Goal: Task Accomplishment & Management: Manage account settings

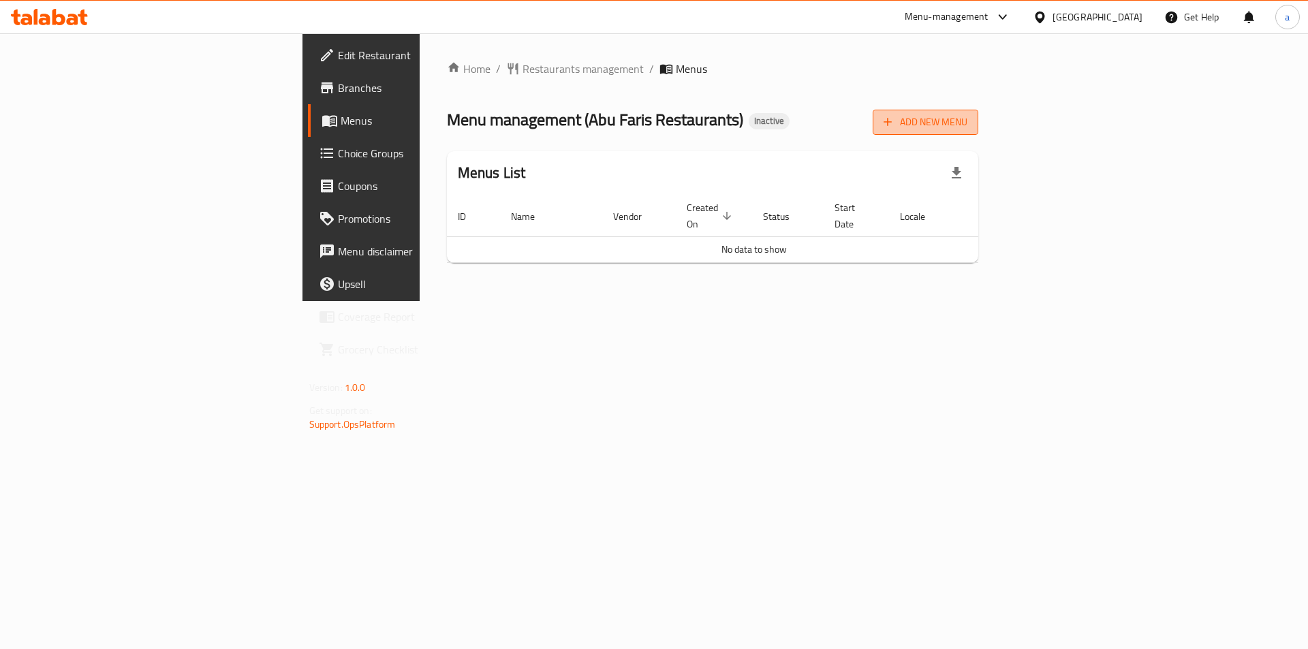
click at [967, 125] on span "Add New Menu" at bounding box center [925, 122] width 84 height 17
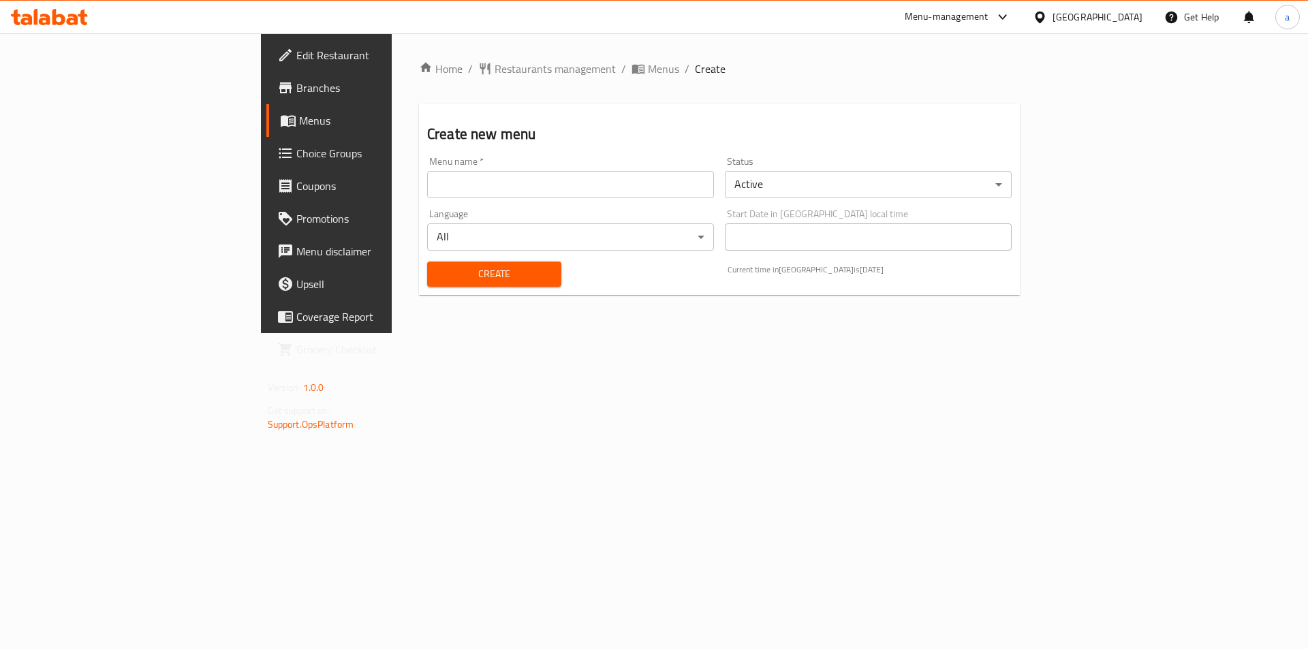
click at [472, 181] on input "text" at bounding box center [570, 184] width 287 height 27
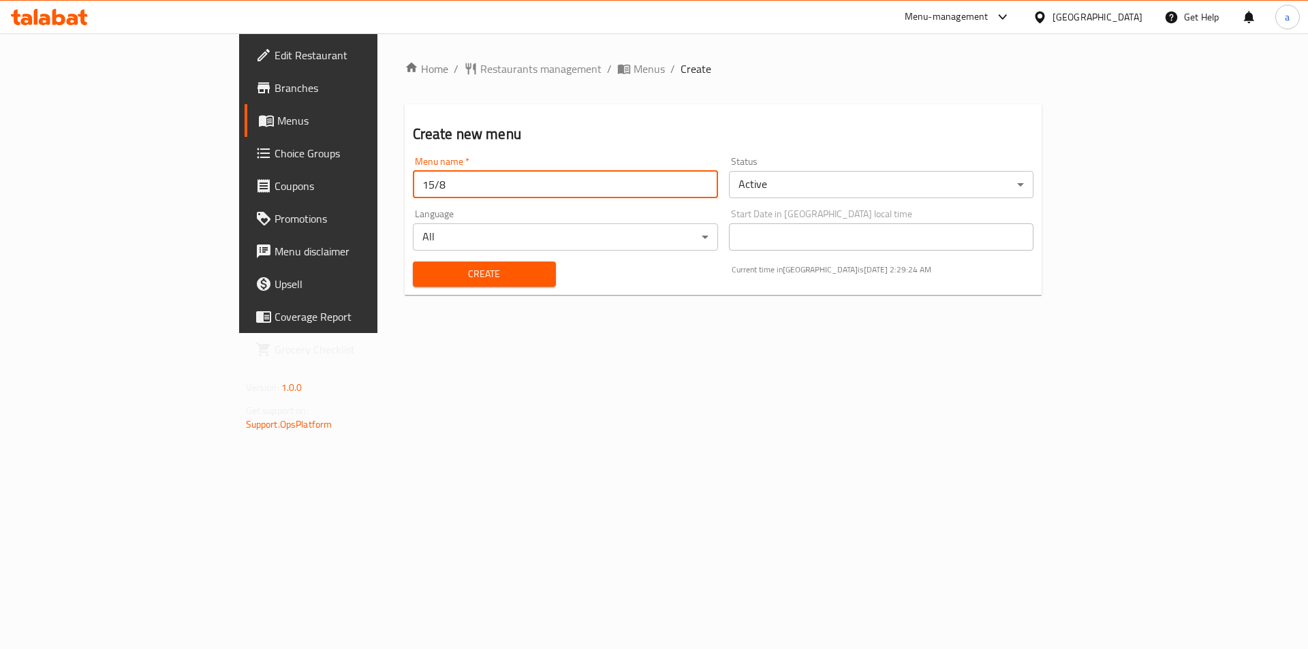
type input "15/8"
click at [424, 272] on span "Create" at bounding box center [484, 274] width 121 height 17
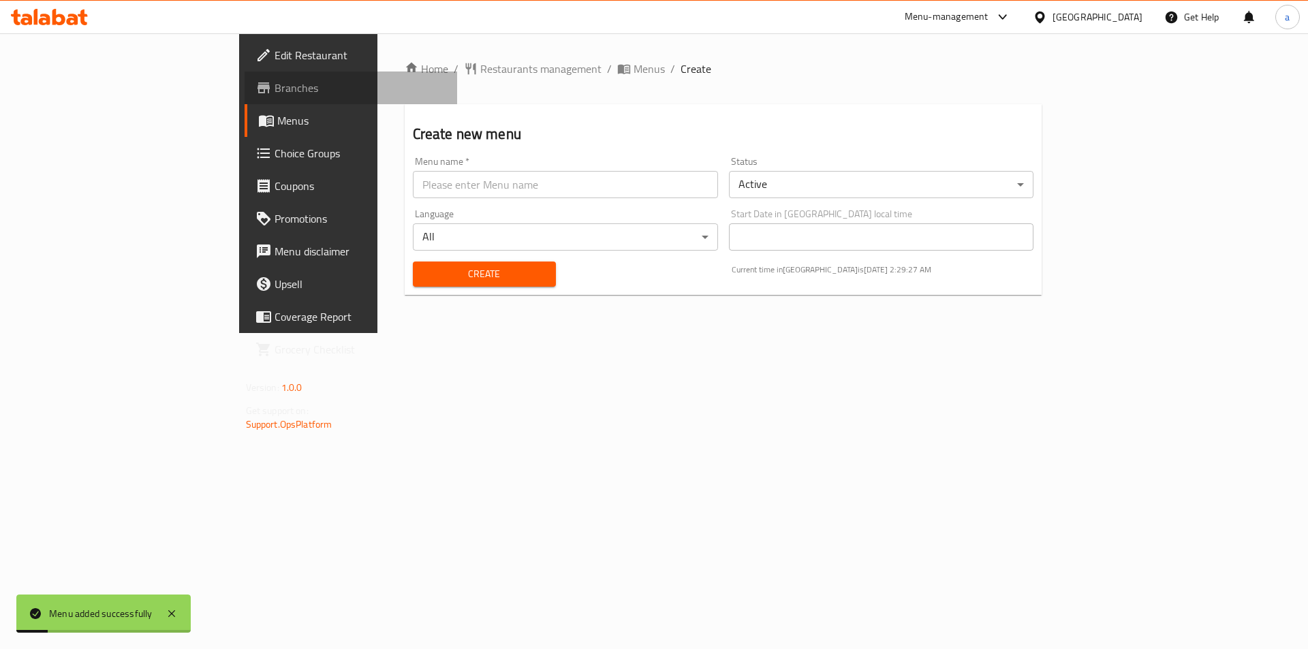
click at [275, 87] on span "Branches" at bounding box center [361, 88] width 172 height 16
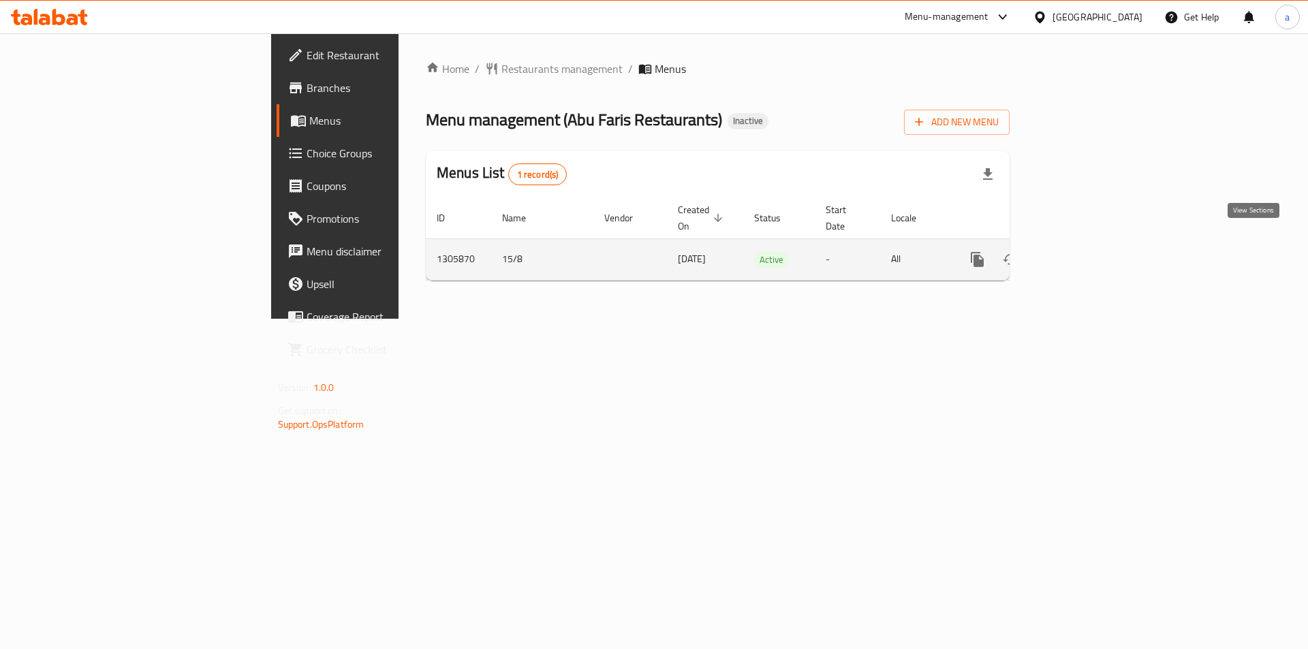
click at [1084, 251] on icon "enhanced table" at bounding box center [1075, 259] width 16 height 16
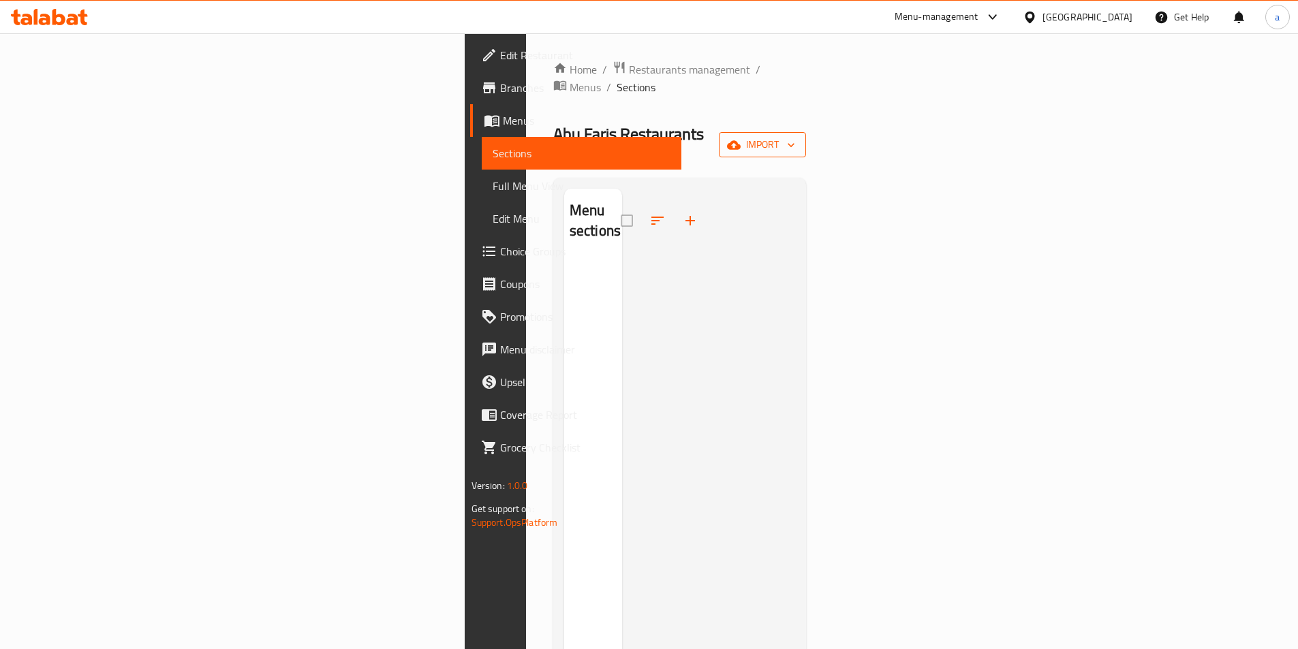
click at [795, 136] on span "import" at bounding box center [762, 144] width 65 height 17
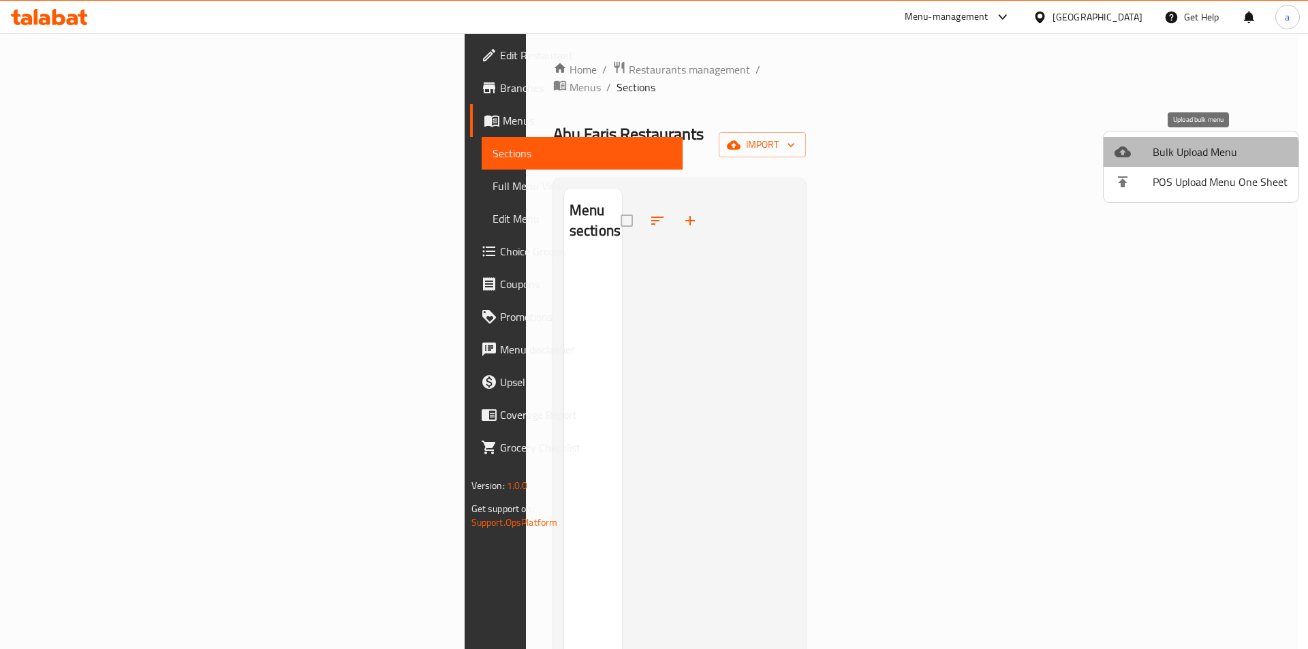
click at [1164, 166] on li "Bulk Upload Menu" at bounding box center [1200, 152] width 195 height 30
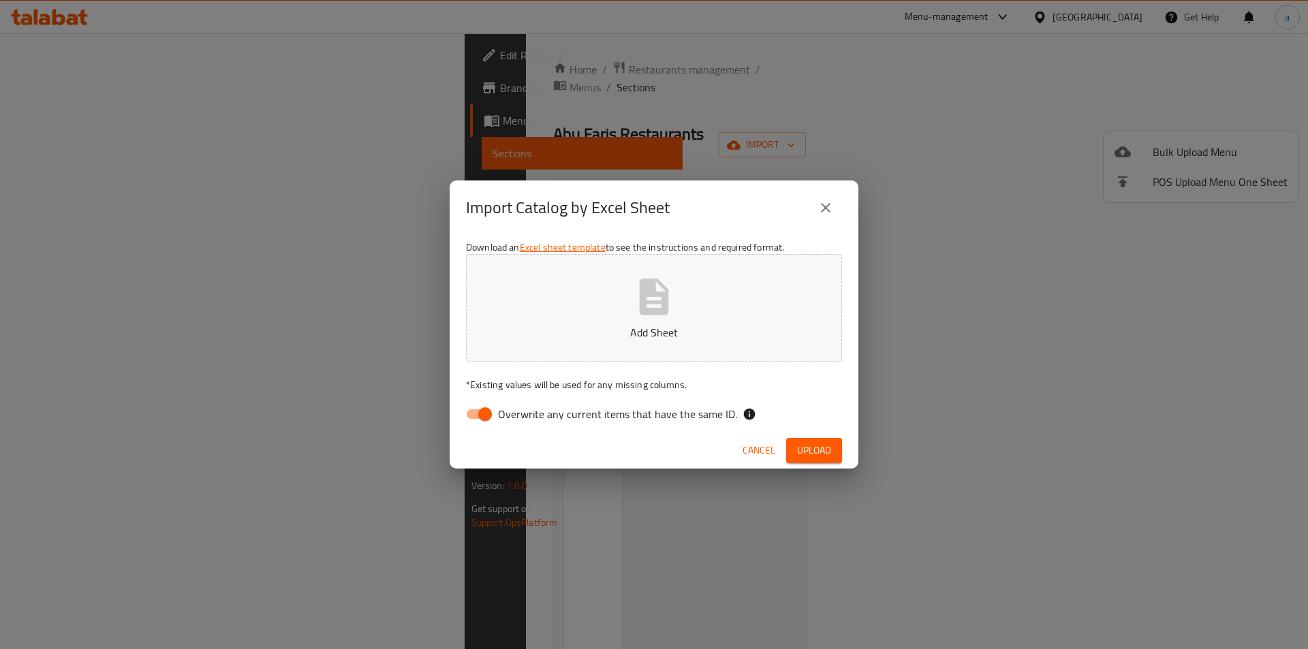
click at [473, 416] on input "Overwrite any current items that have the same ID." at bounding box center [485, 414] width 78 height 26
checkbox input "false"
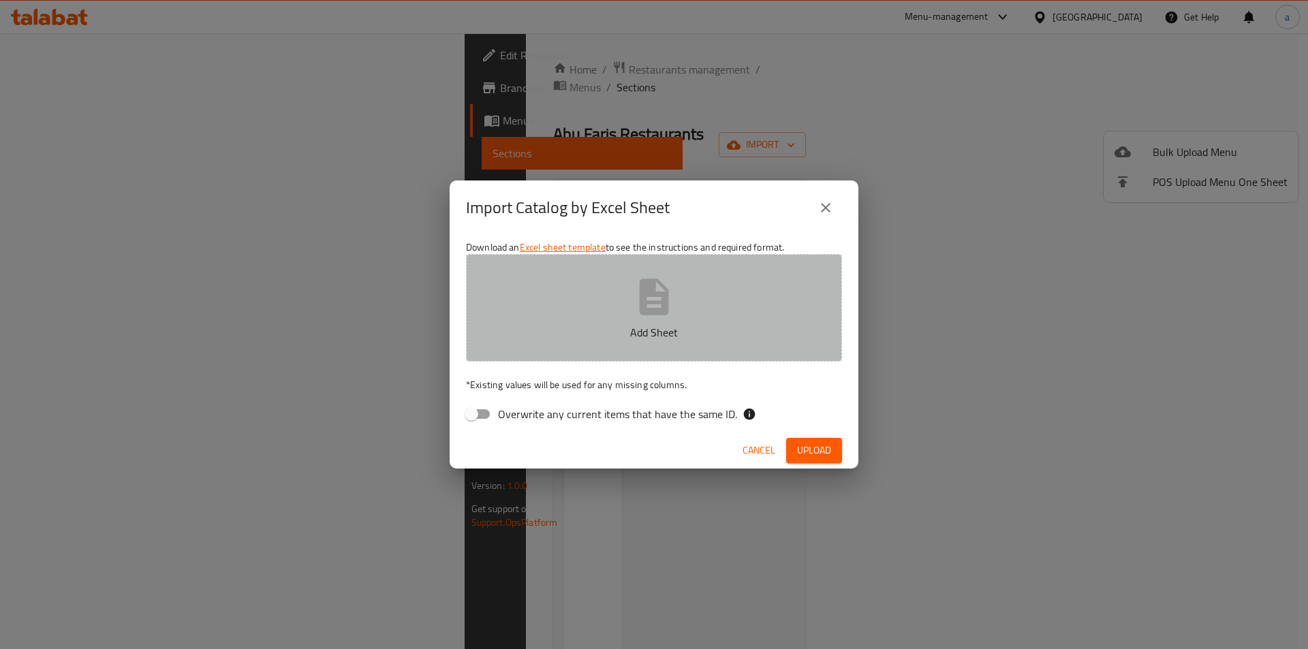
click at [585, 327] on p "Add Sheet" at bounding box center [654, 332] width 334 height 16
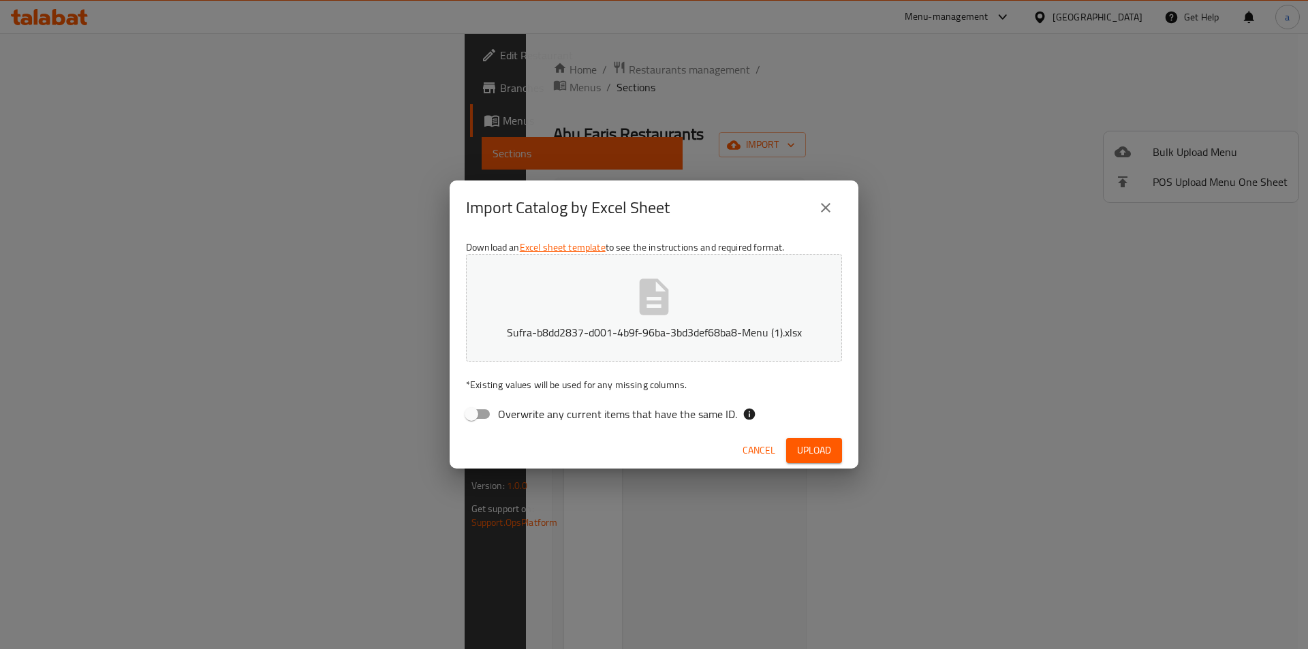
click at [822, 434] on div "Cancel Upload" at bounding box center [654, 451] width 409 height 36
click at [827, 441] on button "Upload" at bounding box center [814, 450] width 56 height 25
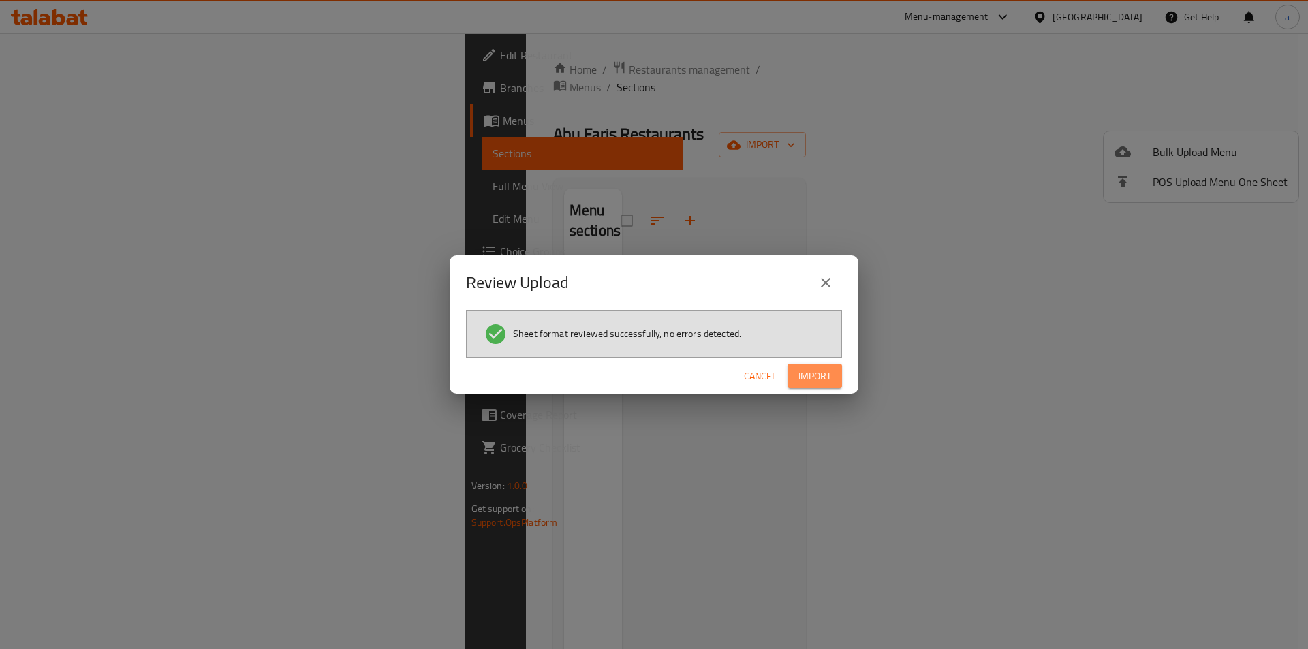
click at [833, 377] on button "Import" at bounding box center [814, 376] width 54 height 25
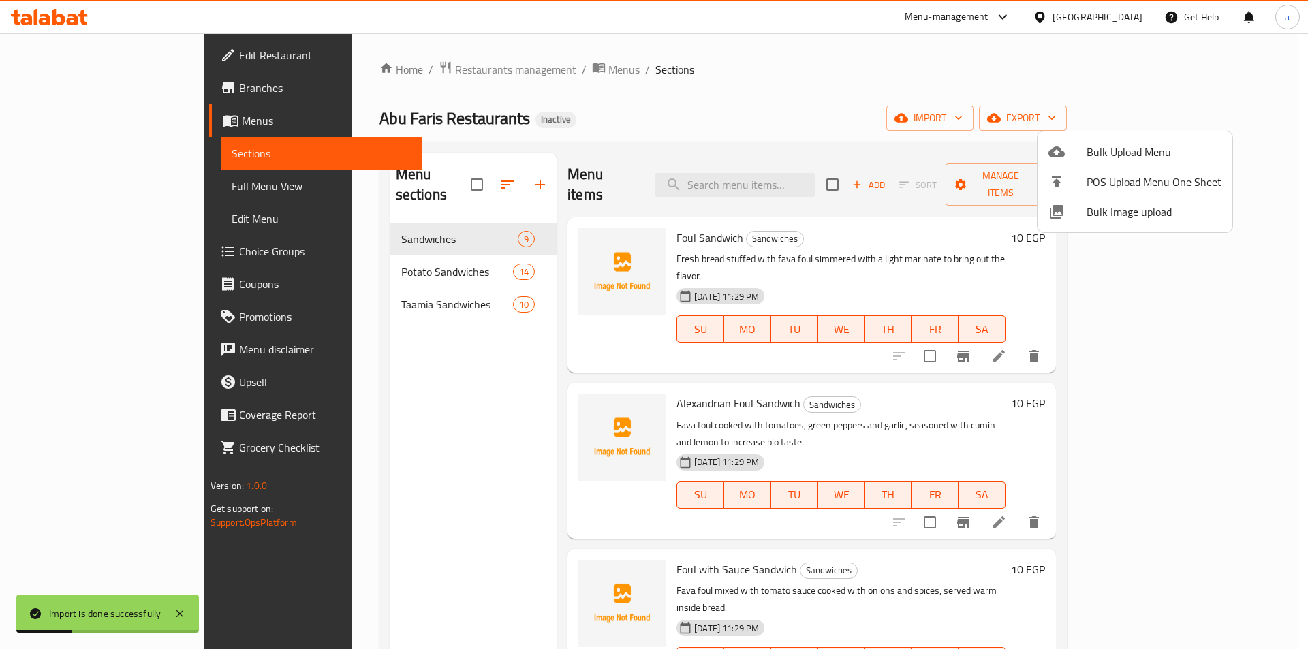
click at [372, 413] on div at bounding box center [654, 324] width 1308 height 649
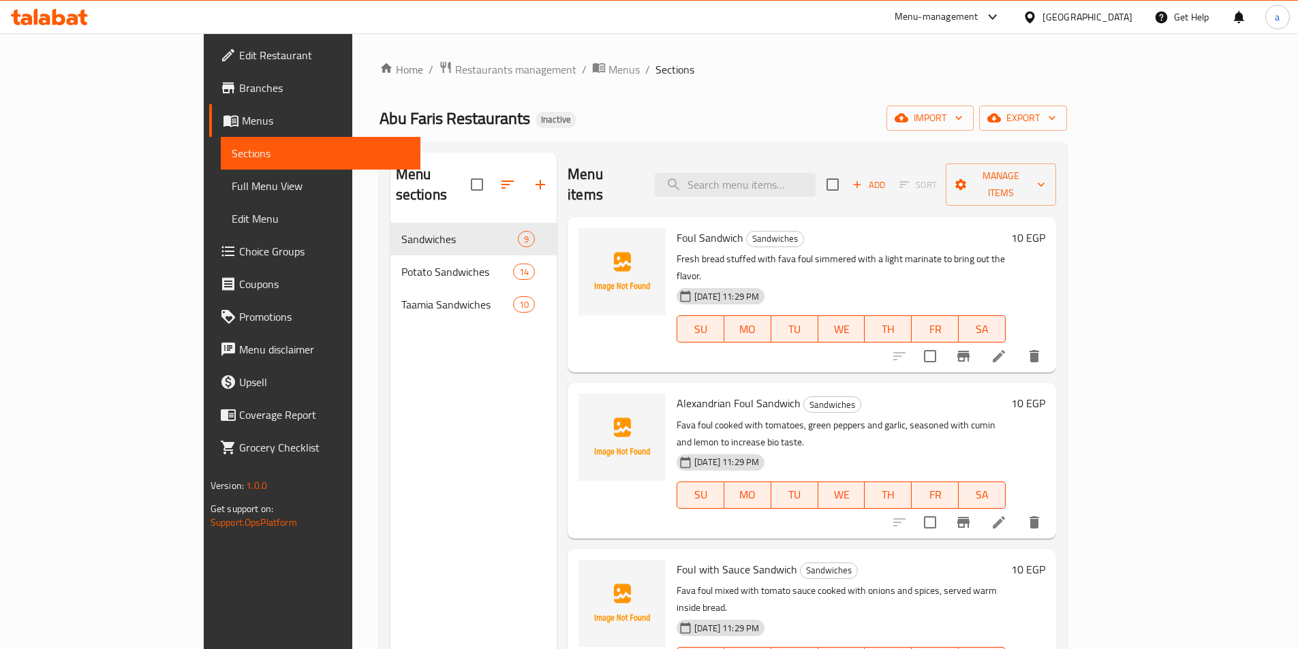
click at [390, 447] on div "Menu sections Sandwiches 9 Potato Sandwiches 14 Taamia Sandwiches 10" at bounding box center [473, 477] width 166 height 649
click at [239, 260] on span "Choice Groups" at bounding box center [324, 251] width 170 height 16
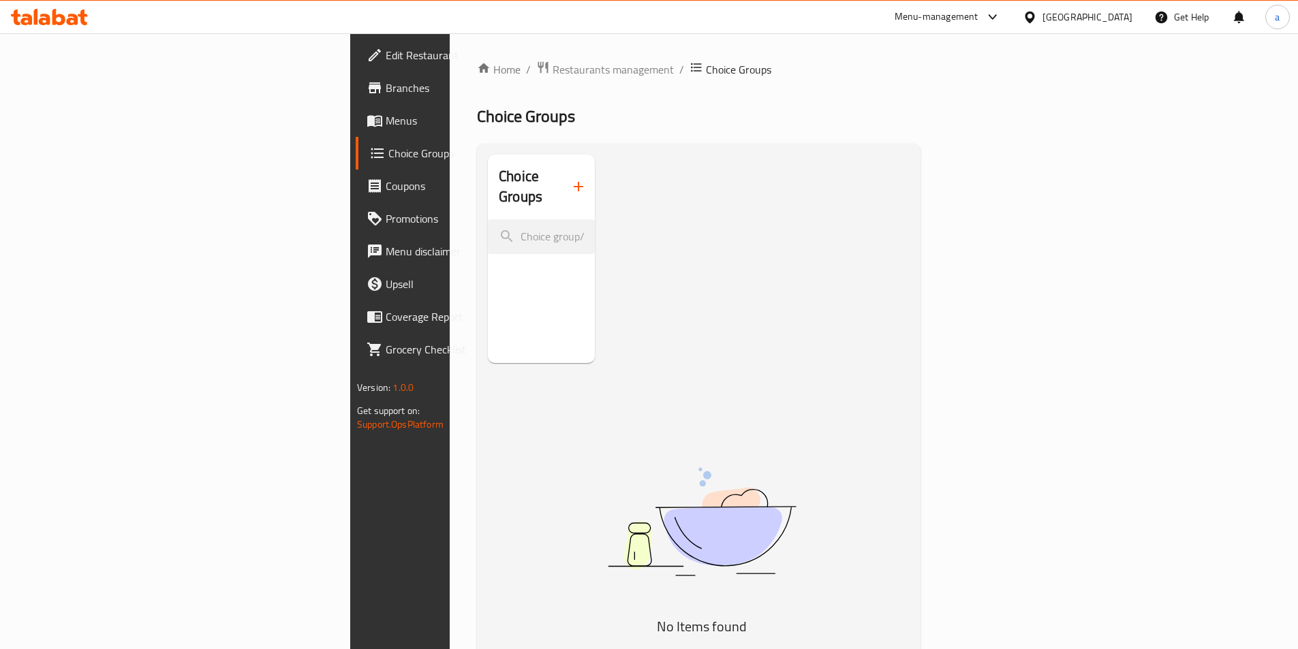
click at [562, 185] on button "button" at bounding box center [578, 186] width 33 height 33
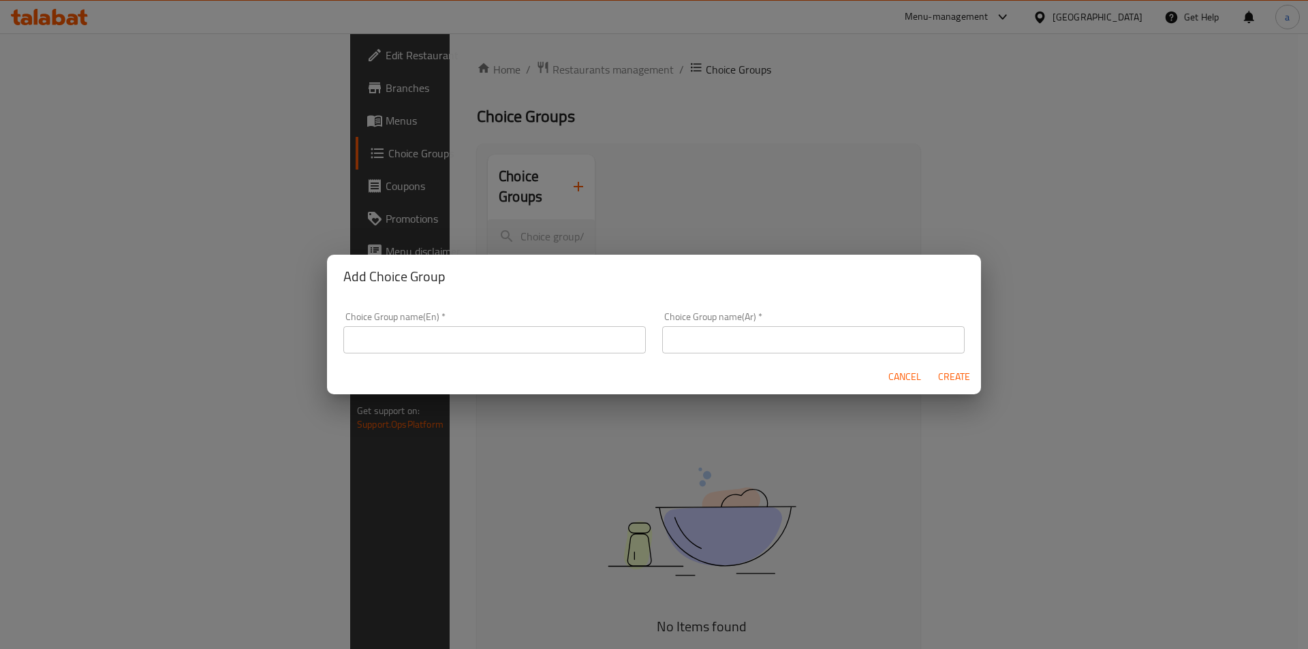
click at [460, 332] on input "text" at bounding box center [494, 339] width 302 height 27
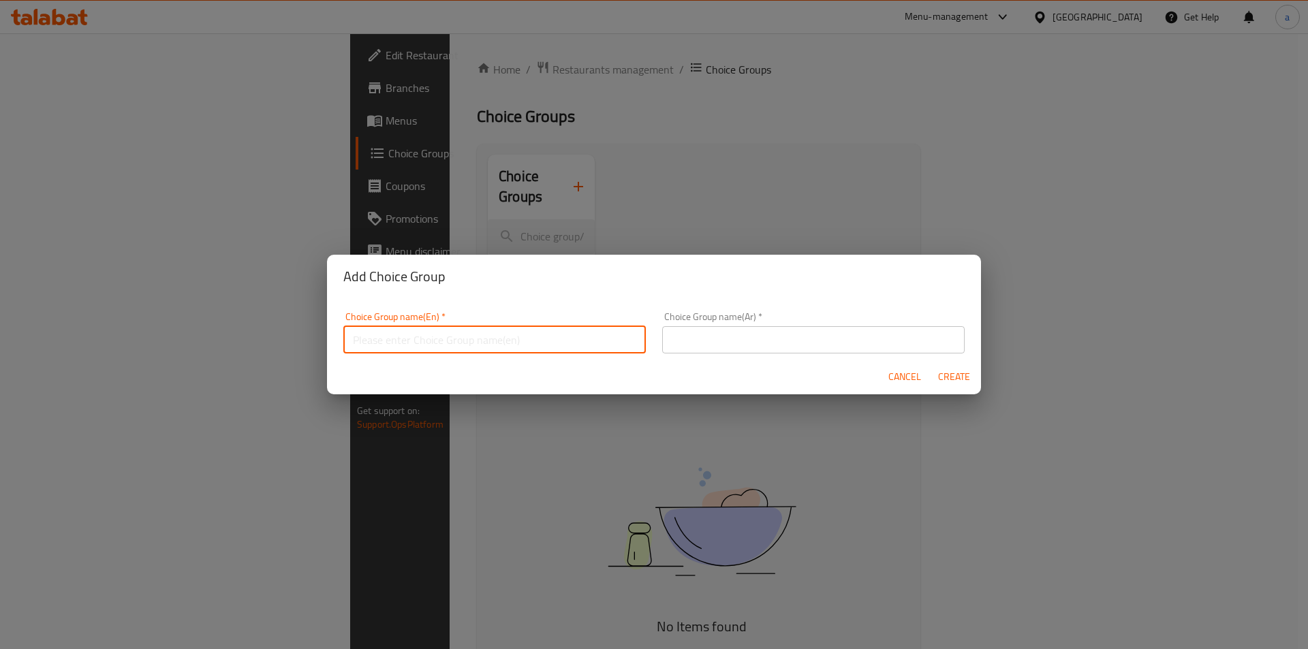
type input "A"
type input "Choice"
type input "Your Choice Of :"
click at [819, 351] on div "Choice Group name(Ar)   * Choice Group name(Ar) *" at bounding box center [813, 333] width 319 height 58
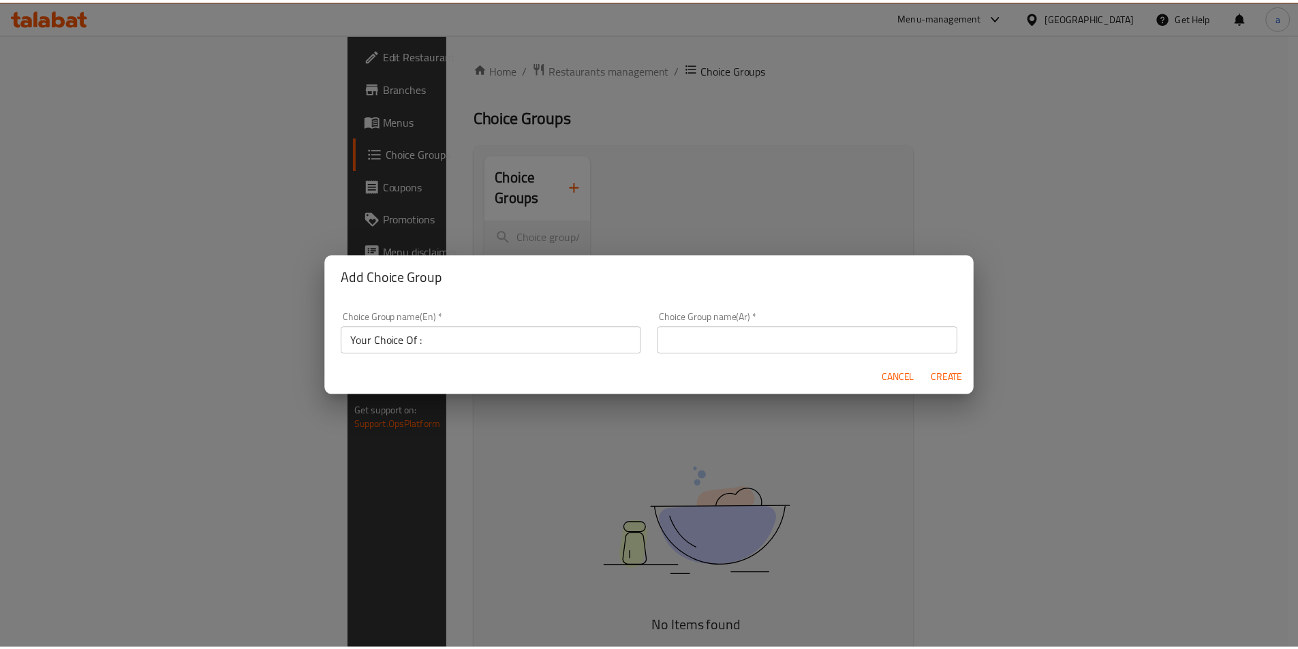
scroll to position [4, 0]
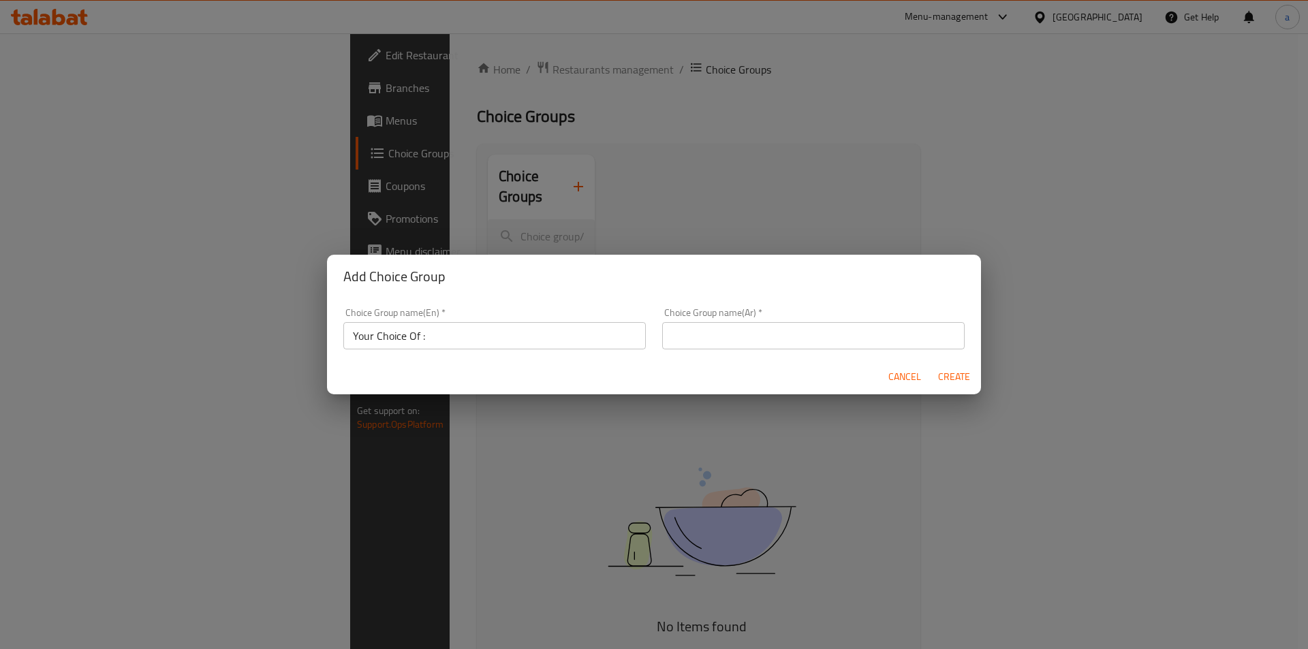
click at [813, 342] on input "text" at bounding box center [813, 335] width 302 height 27
type input "أ"
type input "إختيارك من :"
click at [936, 383] on button "Create" at bounding box center [954, 376] width 44 height 25
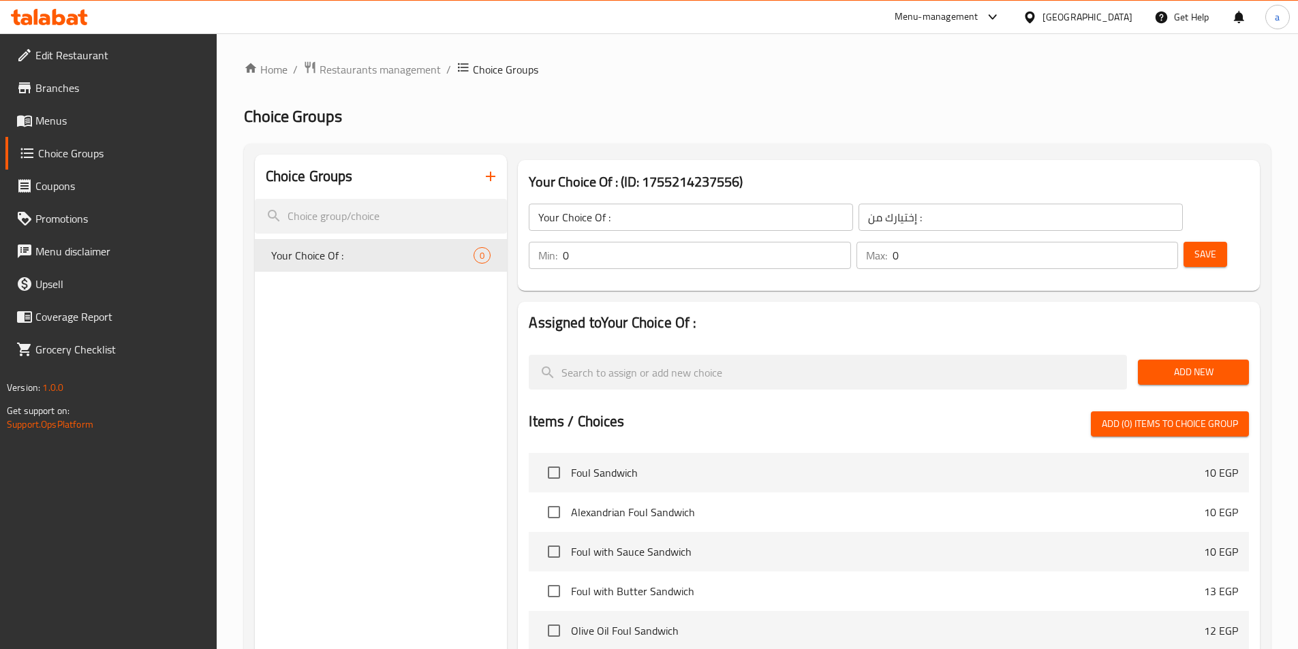
drag, startPoint x: 1130, startPoint y: 223, endPoint x: 1086, endPoint y: 223, distance: 44.3
click at [1086, 242] on div "Max: 0 ​" at bounding box center [1017, 255] width 322 height 27
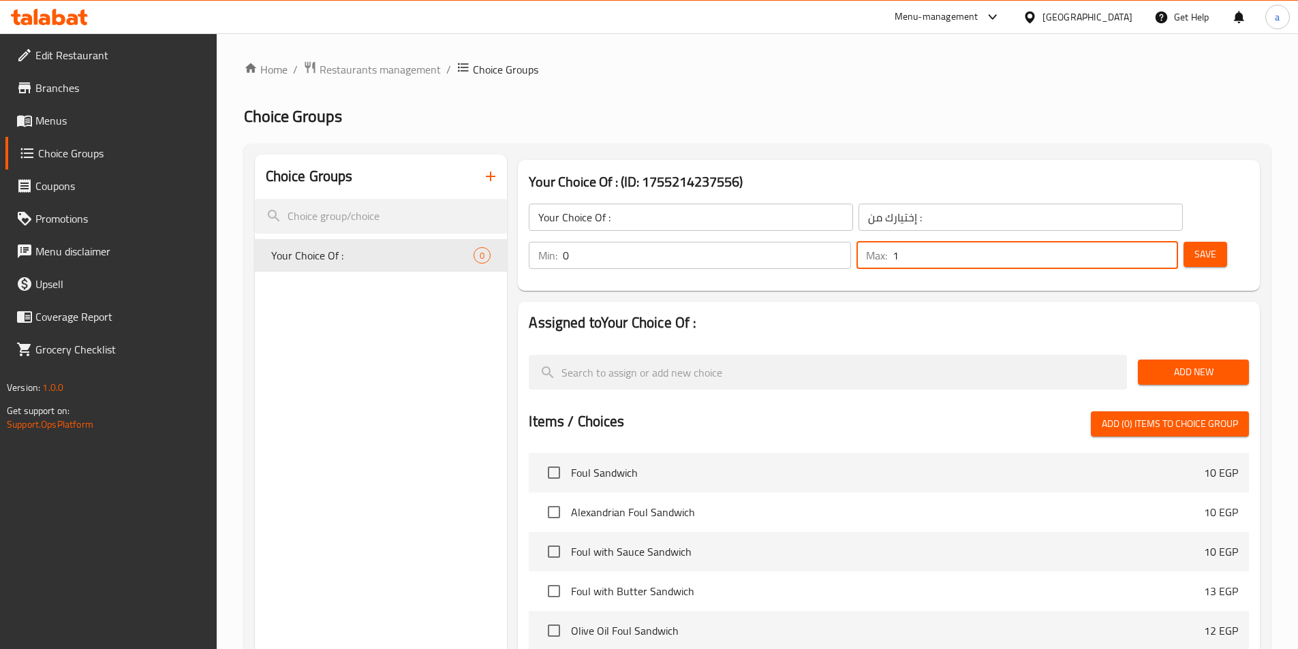
type input "1"
click at [1194, 242] on button "Save" at bounding box center [1205, 254] width 44 height 25
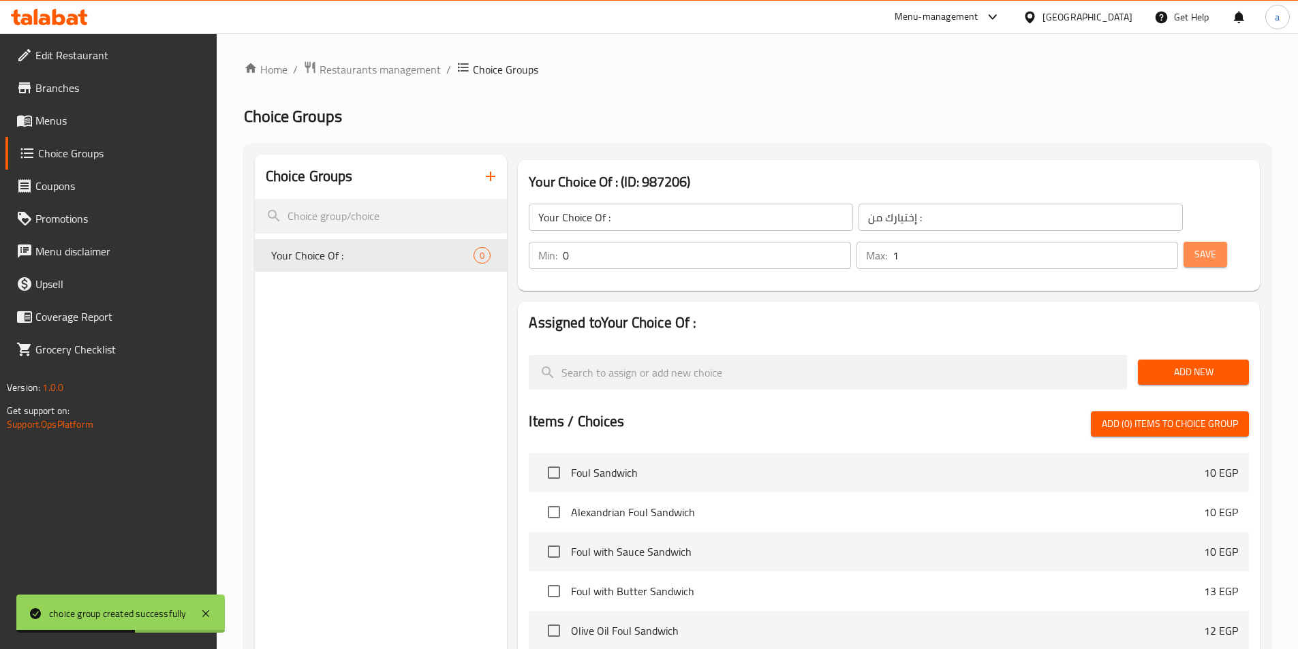
click at [1194, 246] on span "Save" at bounding box center [1205, 254] width 22 height 17
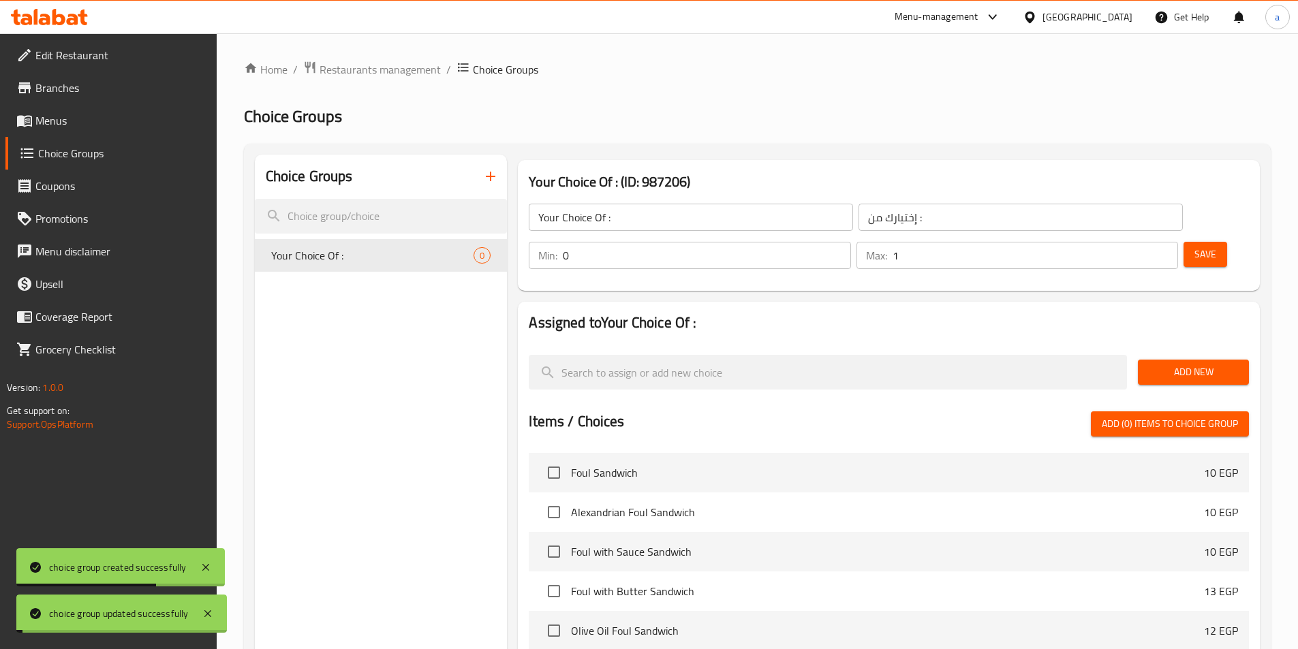
click at [1165, 364] on span "Add New" at bounding box center [1192, 372] width 89 height 17
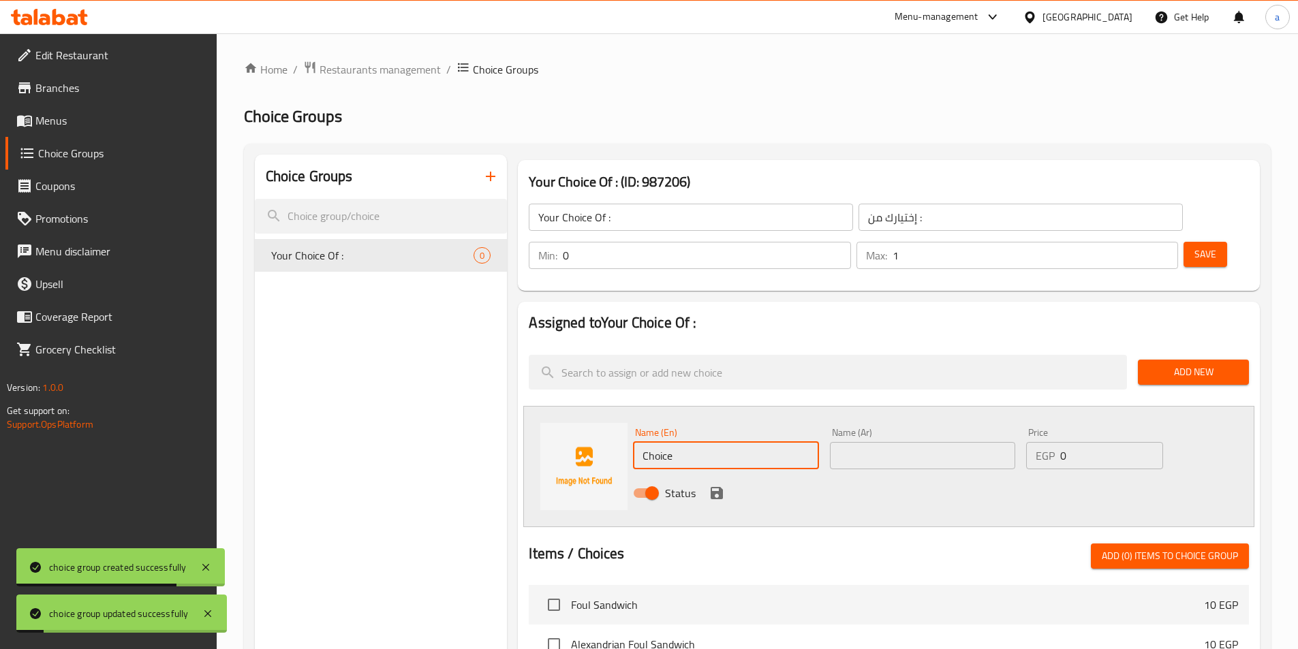
drag, startPoint x: 700, startPoint y: 411, endPoint x: 387, endPoint y: 404, distance: 312.7
click at [388, 411] on div "Choice Groups Your Choice Of : 0 Your Choice Of : (ID: 987206) Your Choice Of :…" at bounding box center [760, 618] width 1010 height 926
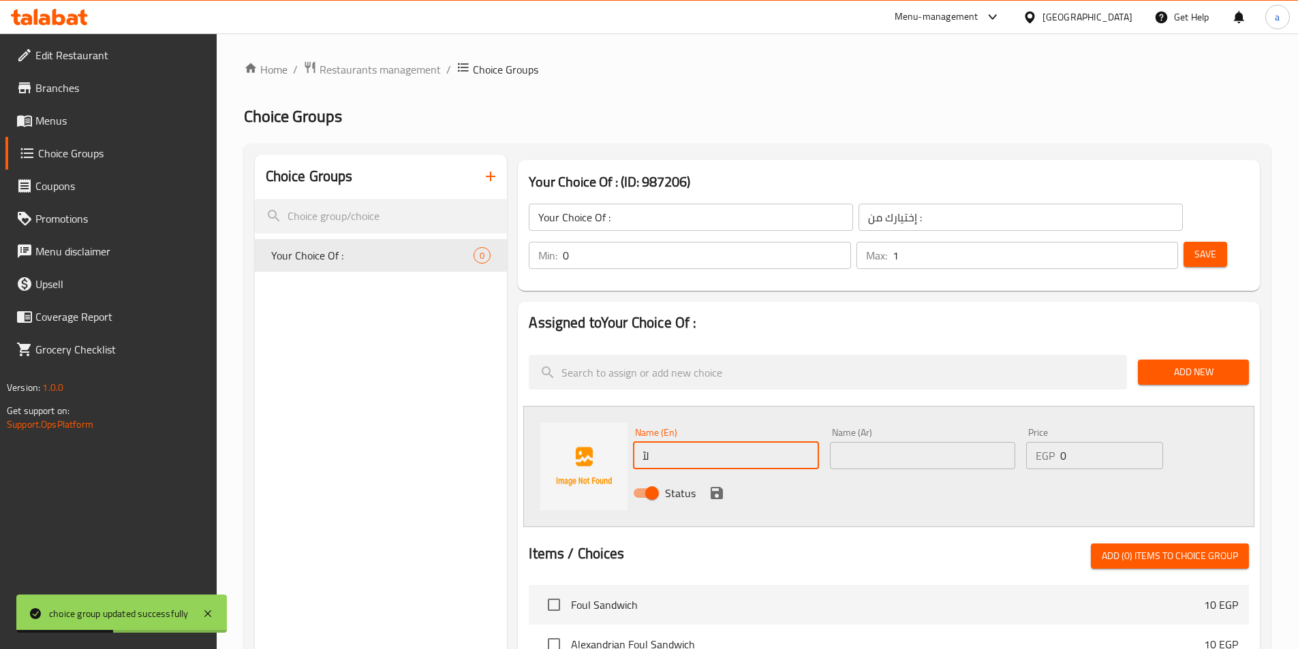
type input "ل"
type input "Baladi Bread"
click at [910, 442] on input "text" at bounding box center [922, 455] width 185 height 27
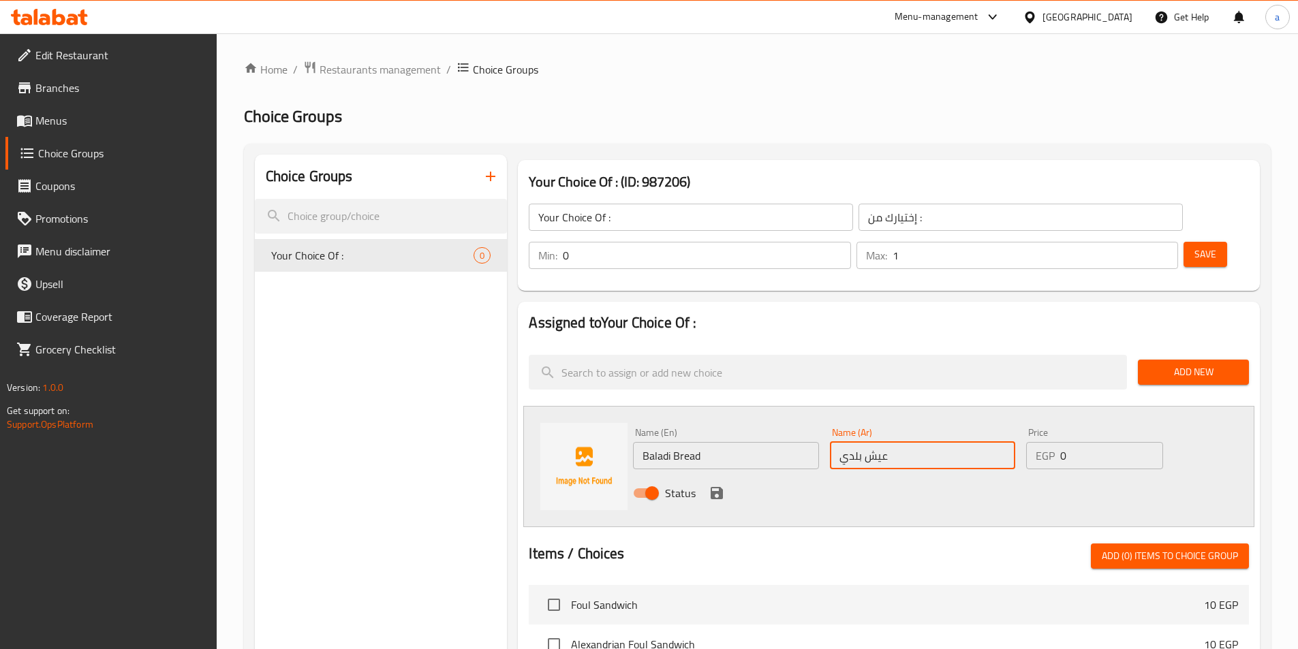
type input "عيش بلدي"
drag, startPoint x: 1064, startPoint y: 423, endPoint x: 960, endPoint y: 431, distance: 104.5
click at [965, 431] on div "Name (En) Baladi Bread Name (En) Name (Ar) عيش بلدي Name (Ar) Price EGP 0 Price…" at bounding box center [922, 466] width 590 height 89
type input "1"
click at [710, 485] on icon "save" at bounding box center [716, 493] width 16 height 16
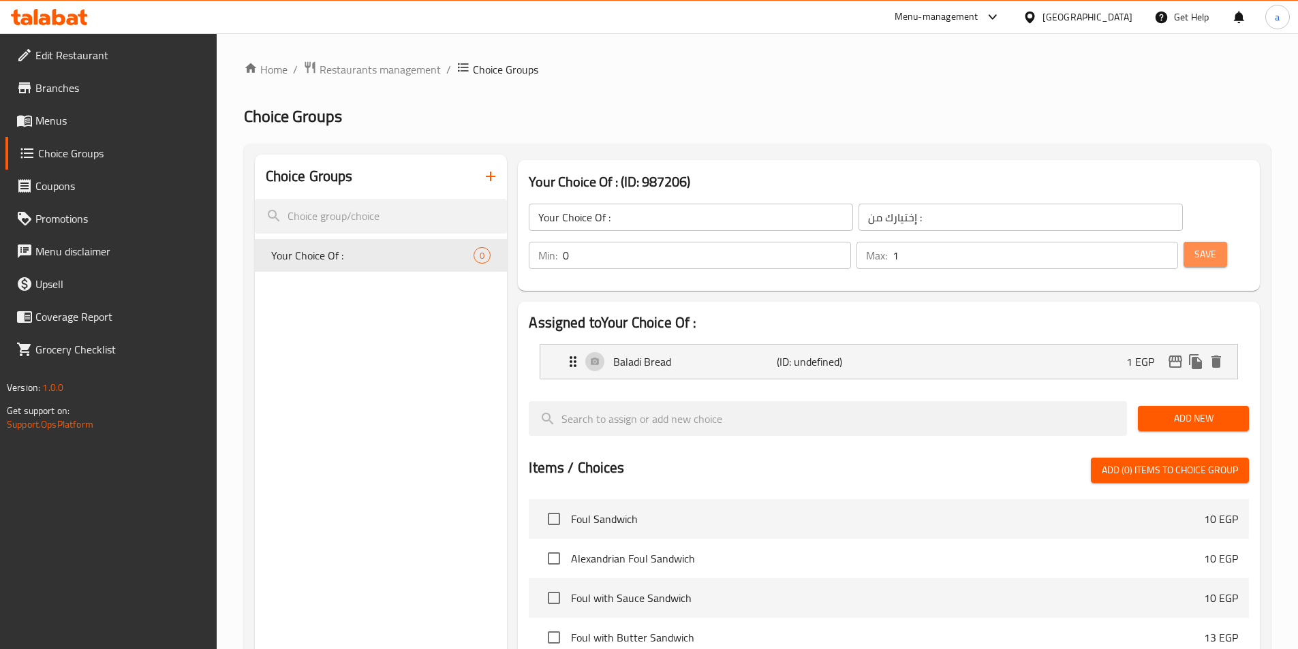
click at [1194, 246] on span "Save" at bounding box center [1205, 254] width 22 height 17
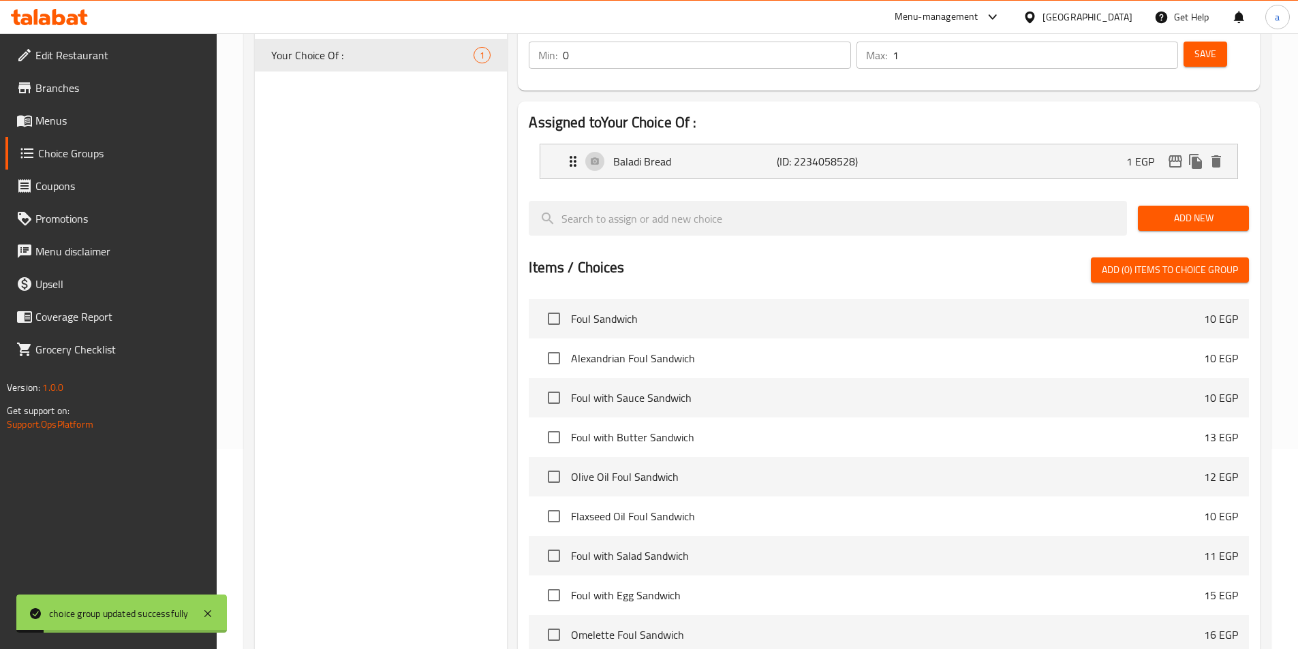
scroll to position [341, 0]
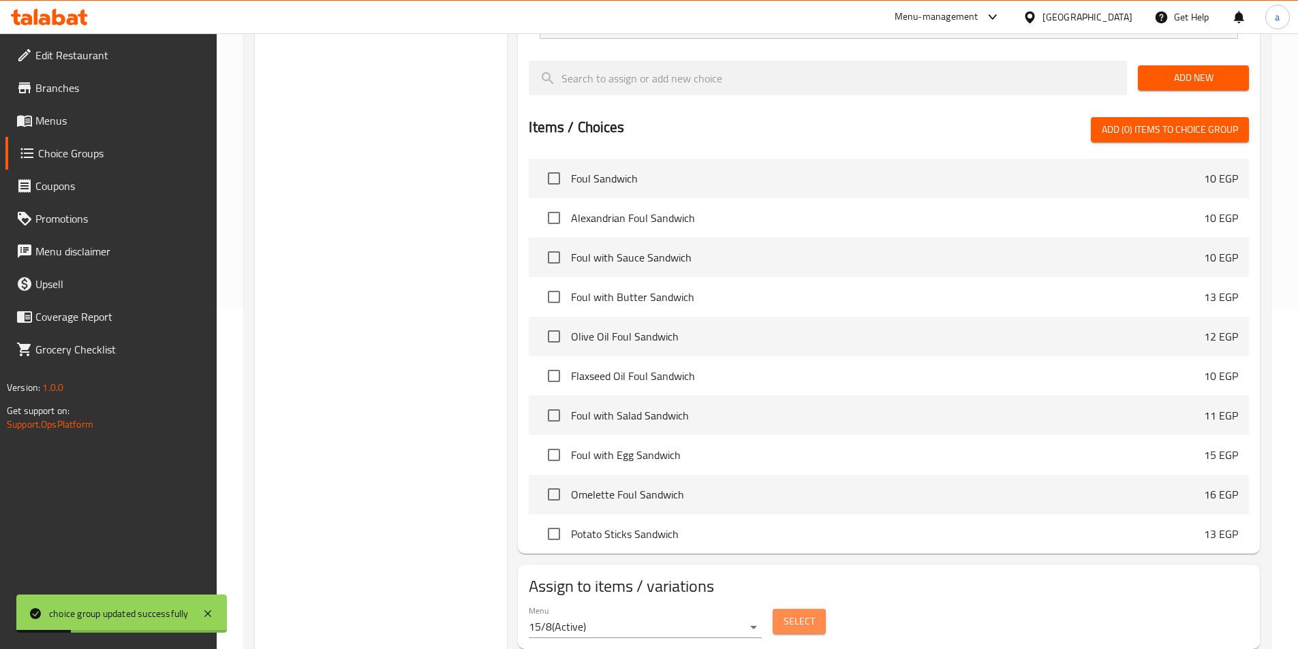
click at [792, 613] on span "Select" at bounding box center [798, 621] width 31 height 17
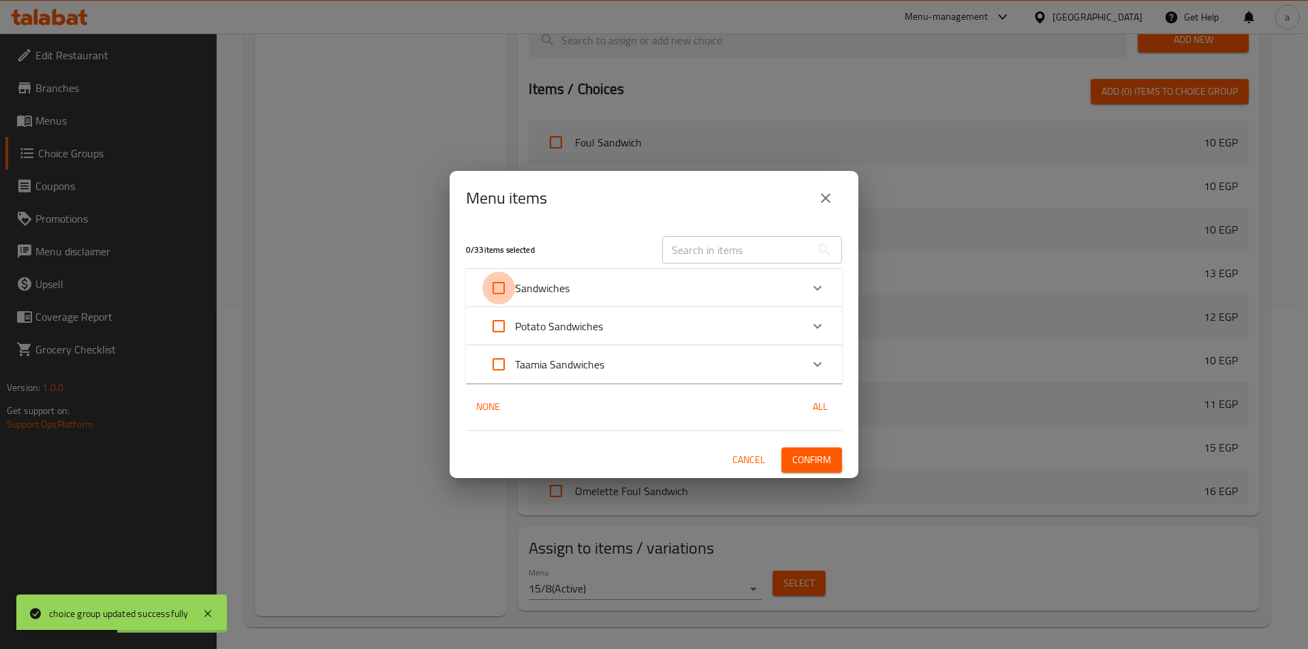
click at [500, 282] on input "Expand" at bounding box center [498, 288] width 33 height 33
checkbox input "true"
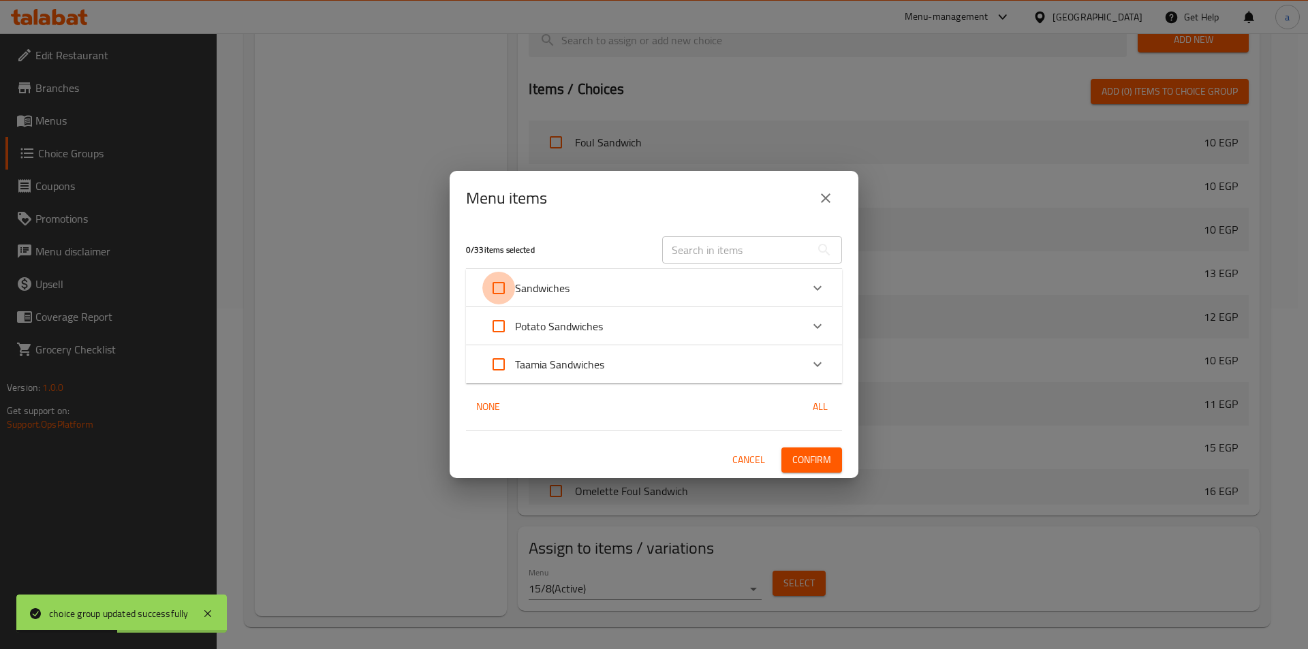
checkbox input "true"
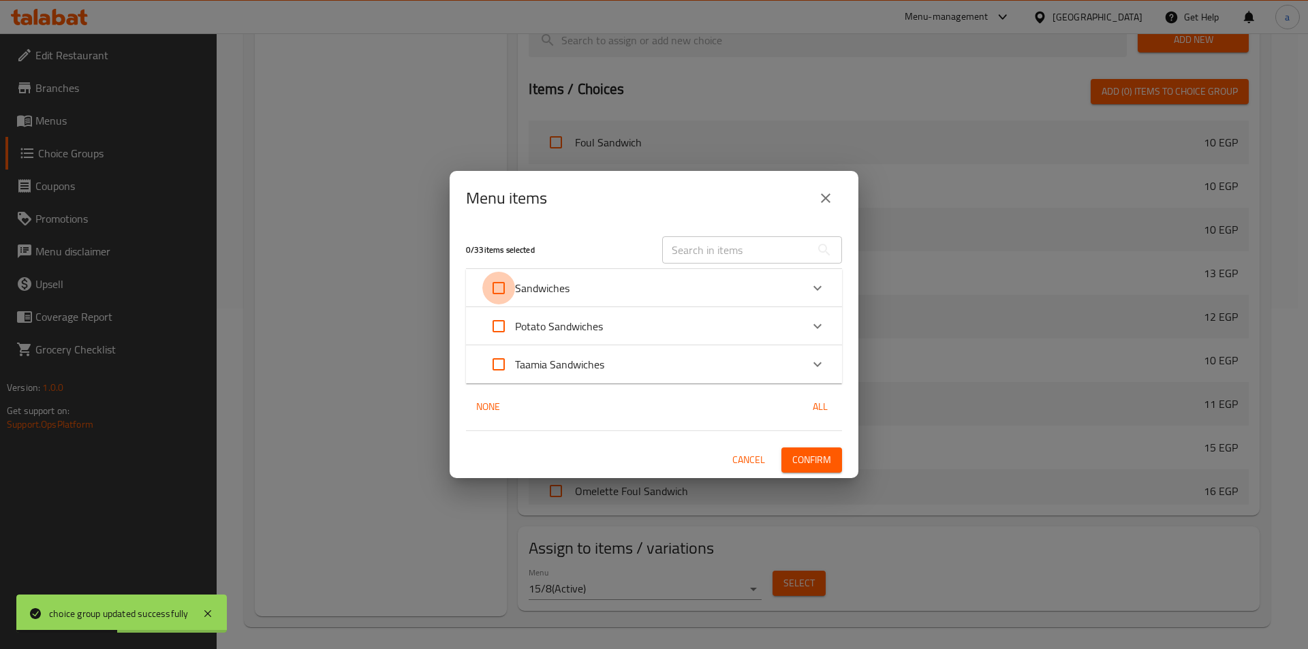
checkbox input "true"
click at [487, 343] on div "Potato Sandwiches" at bounding box center [654, 326] width 376 height 38
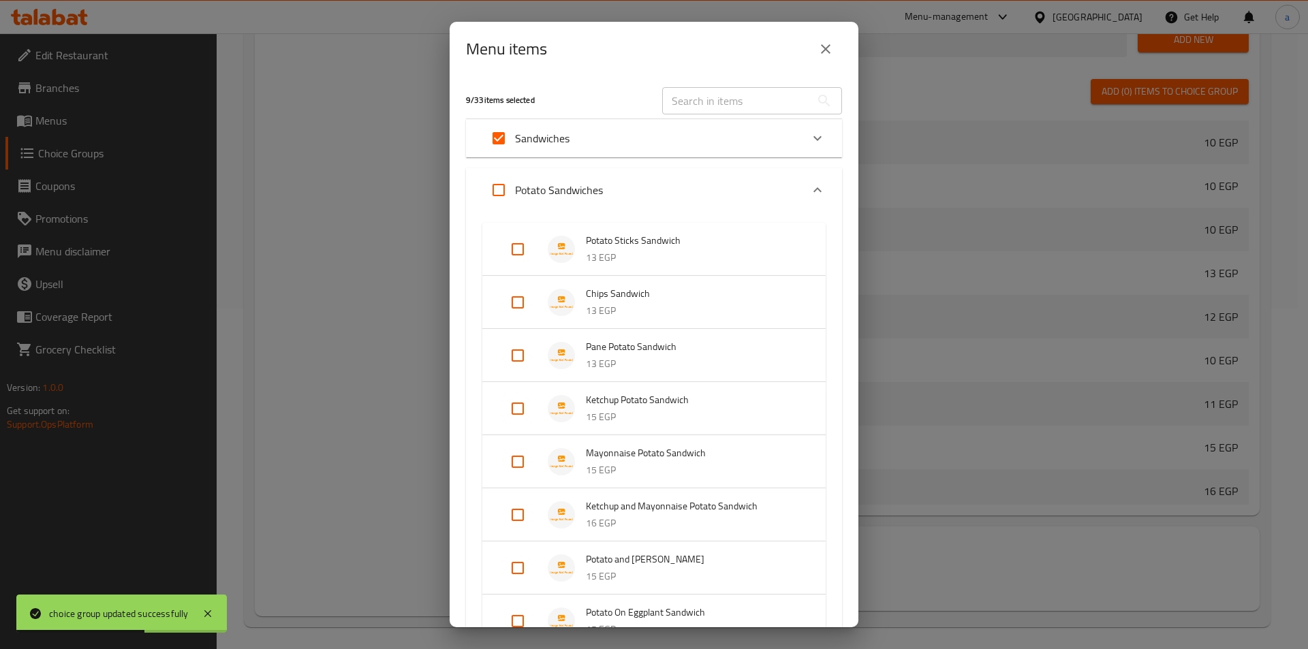
click at [495, 198] on input "Expand" at bounding box center [498, 190] width 33 height 33
checkbox input "true"
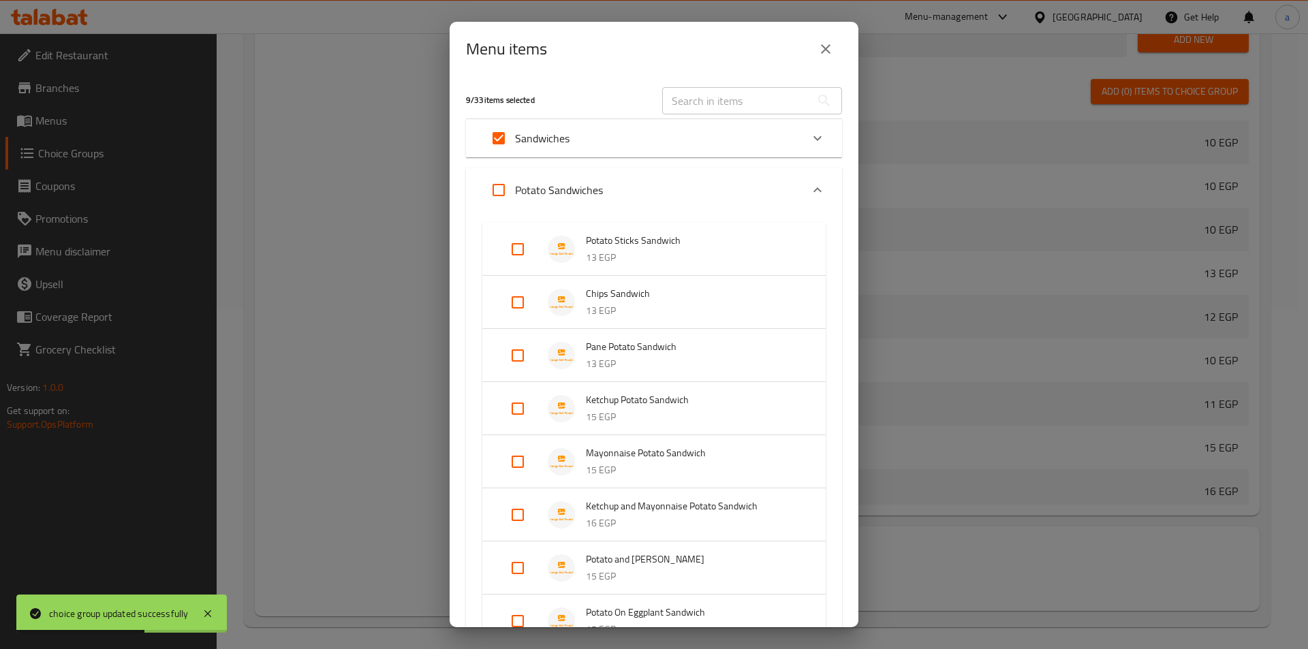
checkbox input "true"
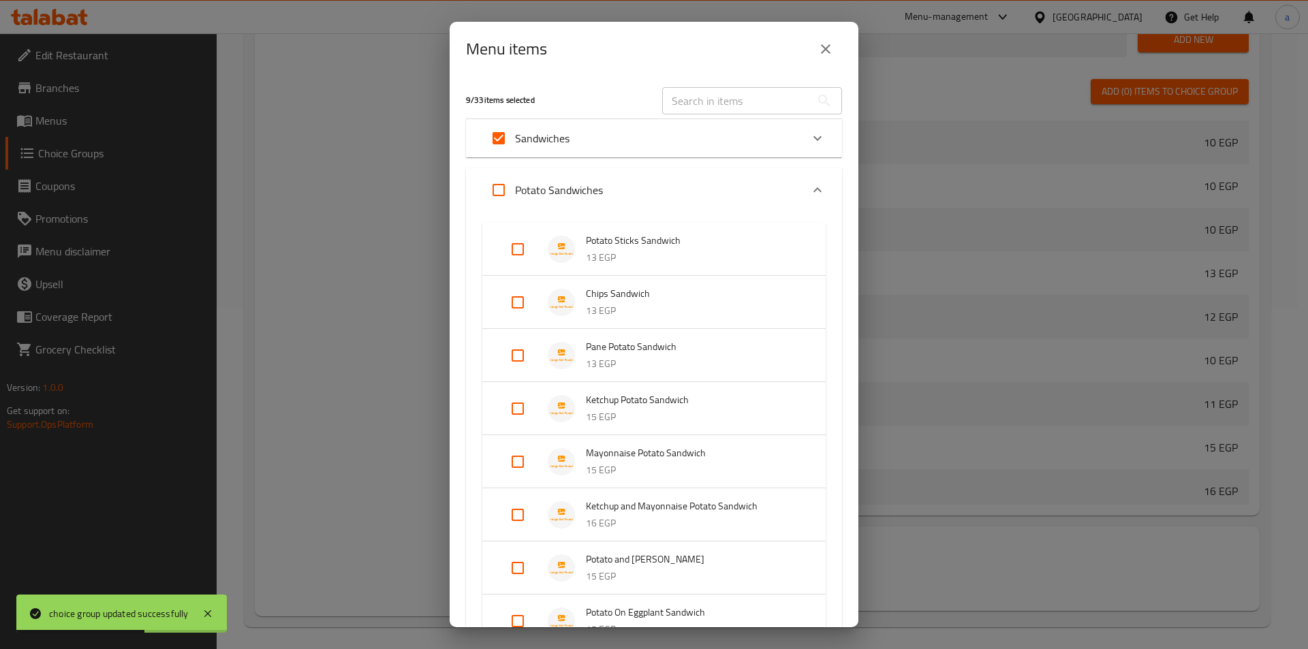
checkbox input "true"
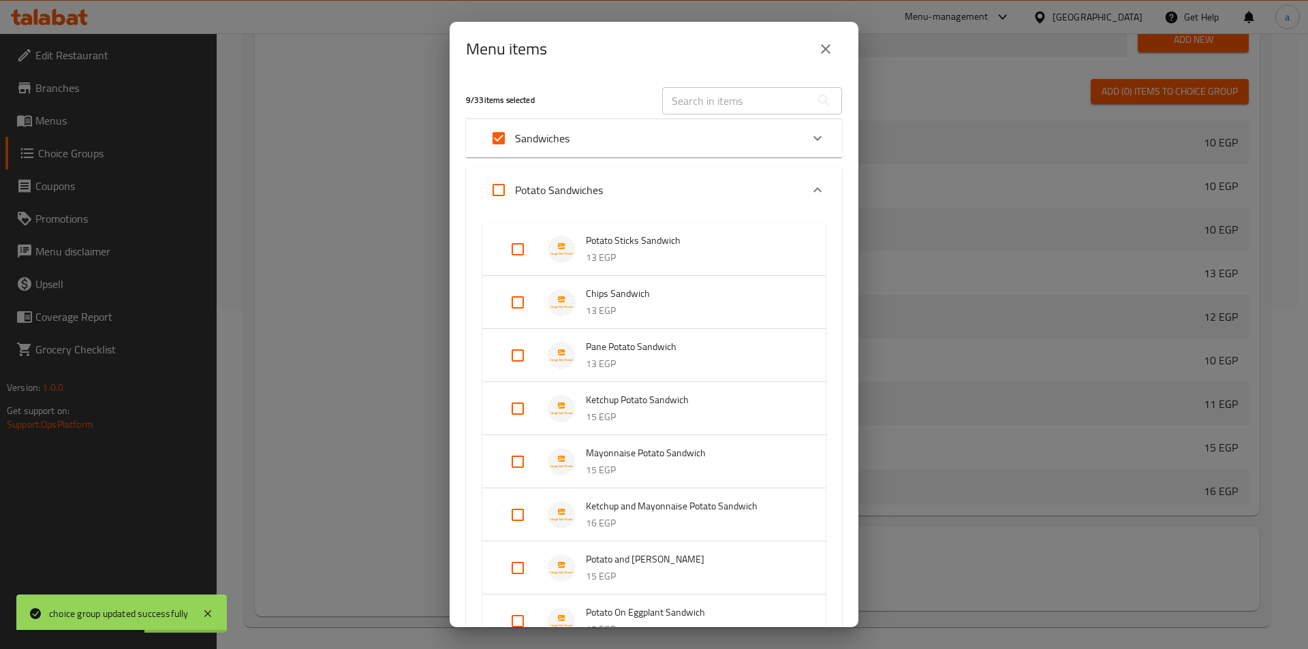
checkbox input "true"
click at [618, 177] on div "Potato Sandwiches" at bounding box center [641, 190] width 319 height 33
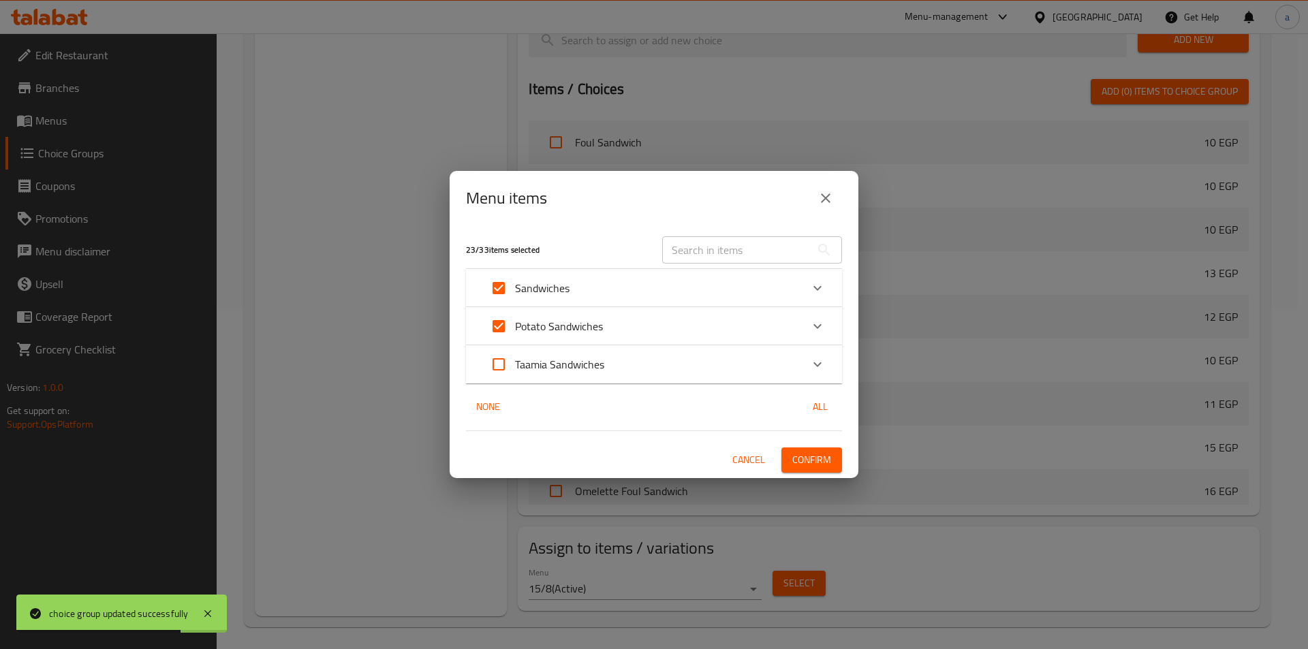
click at [492, 366] on input "Expand" at bounding box center [498, 364] width 33 height 33
checkbox input "true"
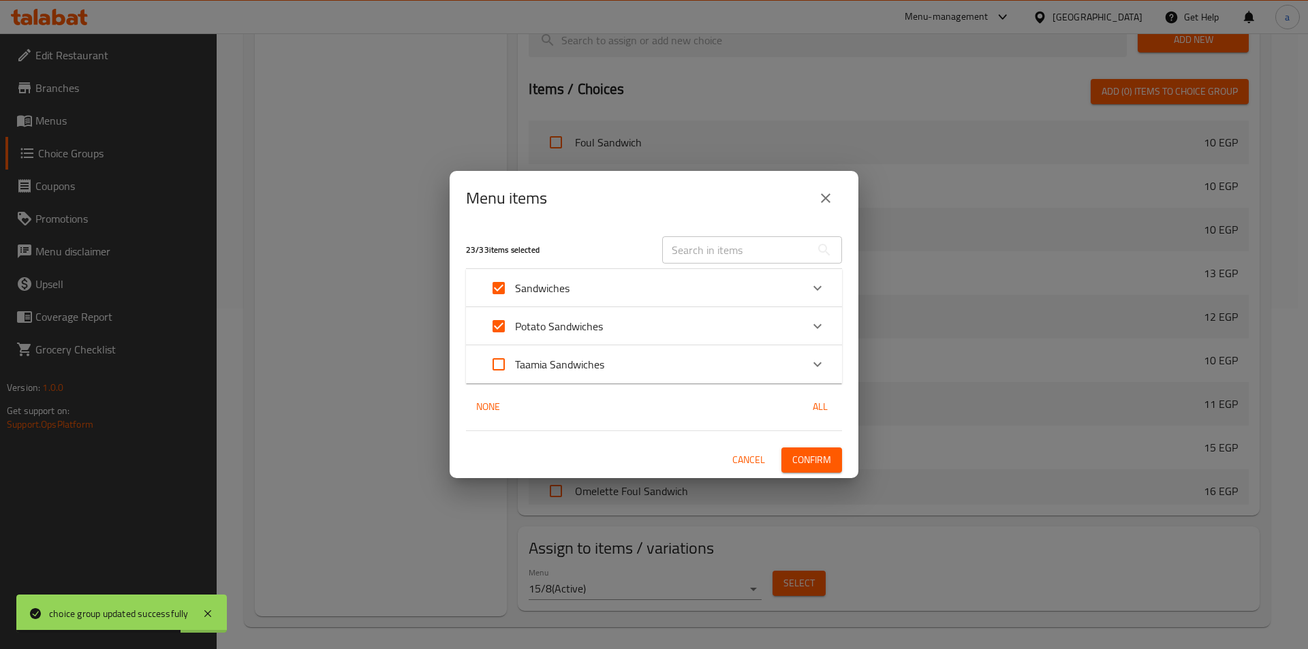
checkbox input "true"
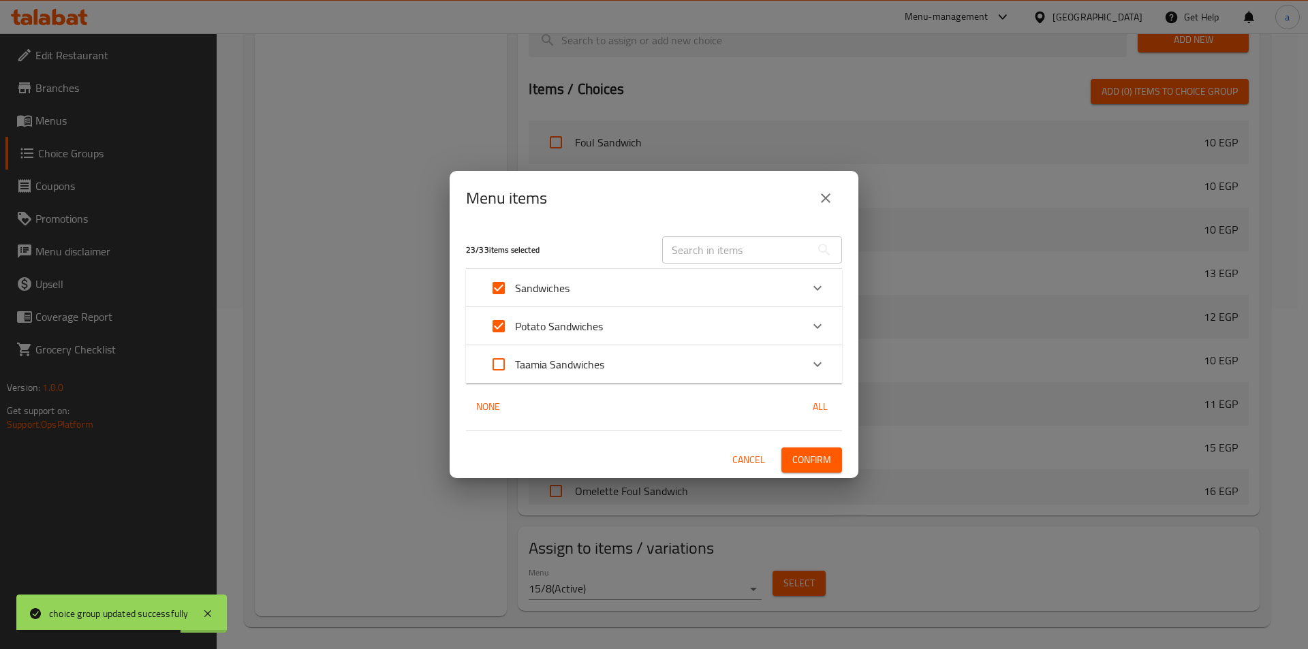
checkbox input "true"
click at [817, 465] on span "Confirm" at bounding box center [811, 460] width 39 height 17
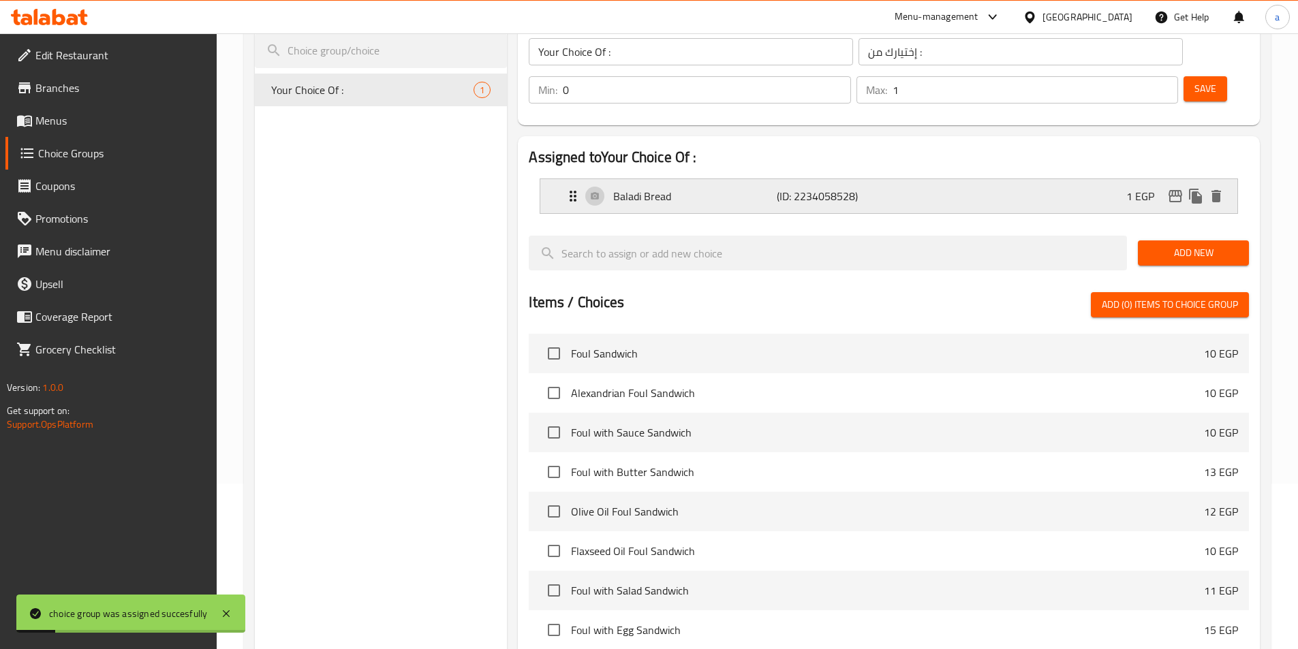
scroll to position [0, 0]
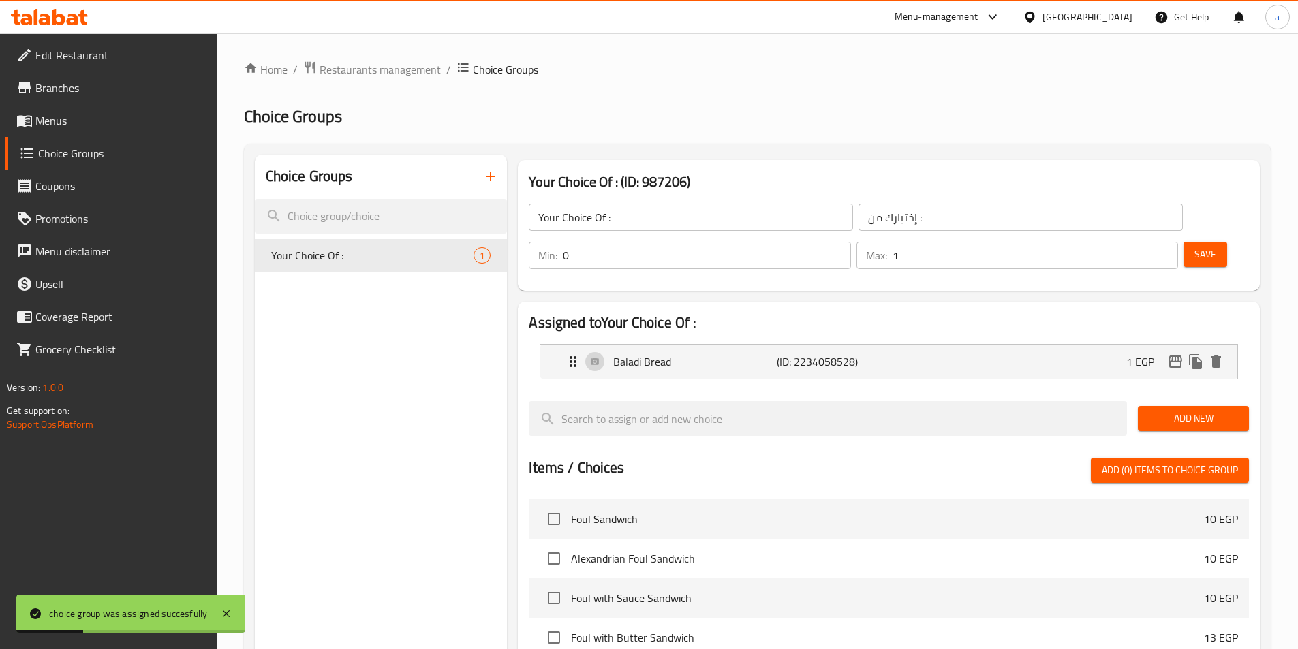
click at [59, 121] on span "Menus" at bounding box center [120, 120] width 170 height 16
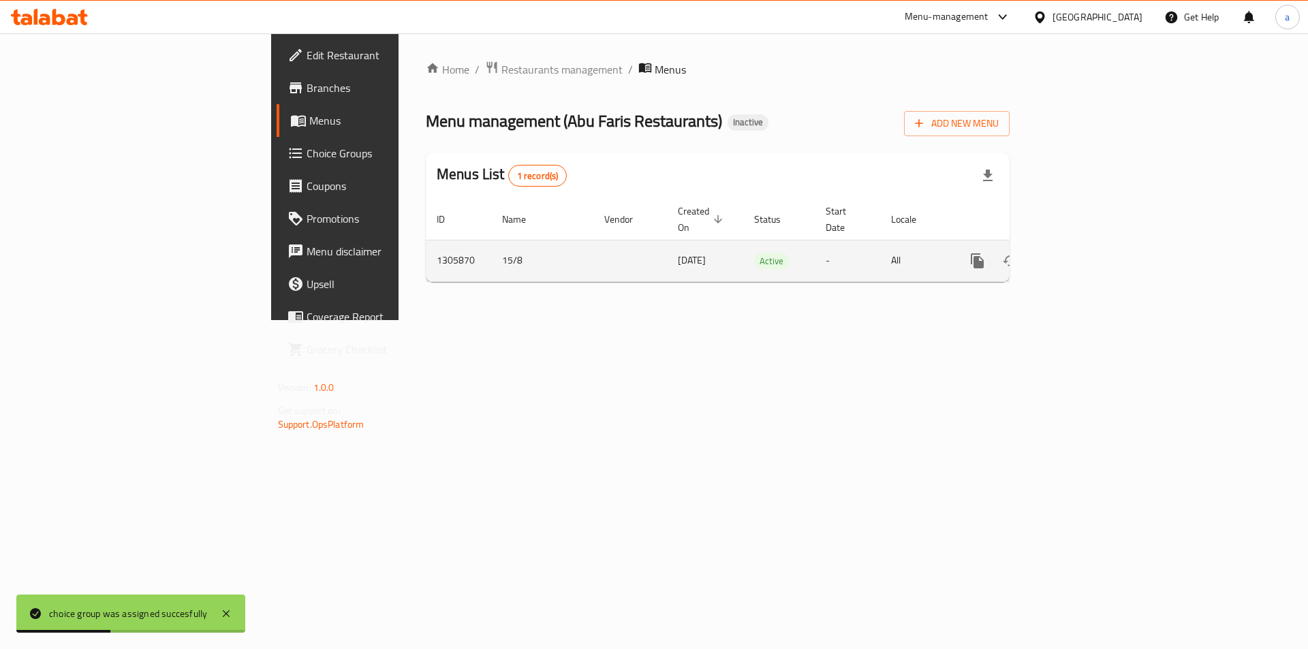
click at [1082, 255] on icon "enhanced table" at bounding box center [1075, 261] width 12 height 12
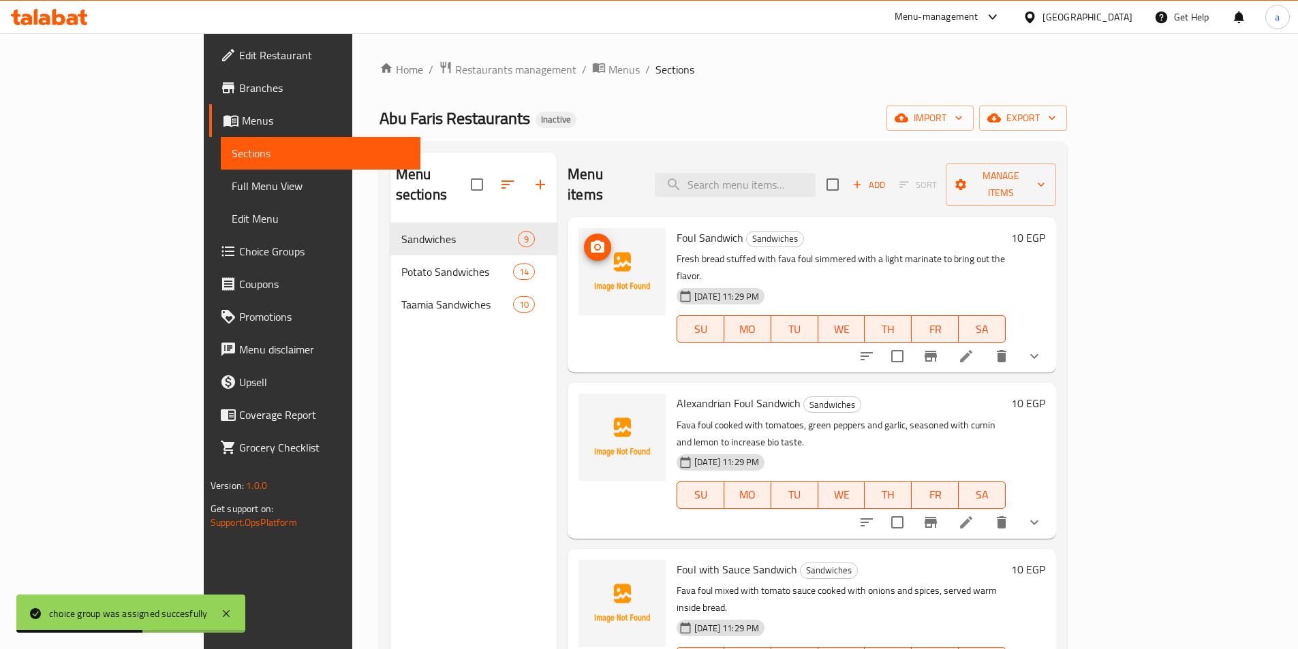
click at [232, 192] on span "Full Menu View" at bounding box center [321, 186] width 178 height 16
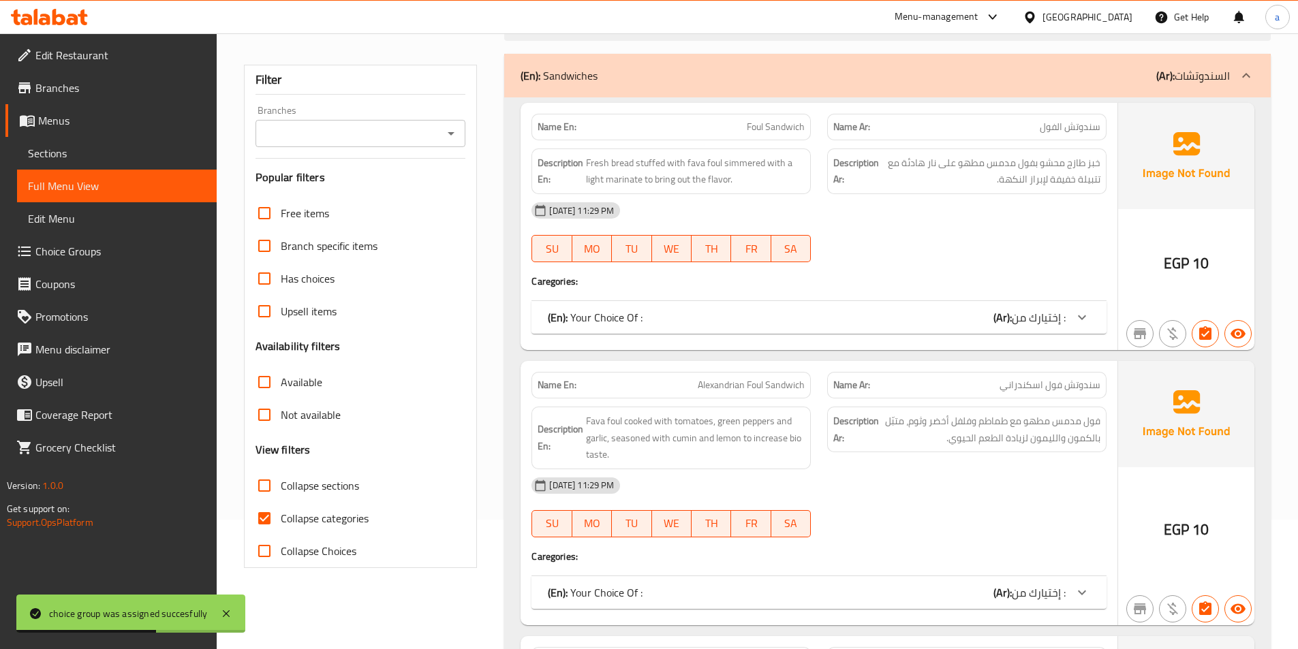
scroll to position [204, 0]
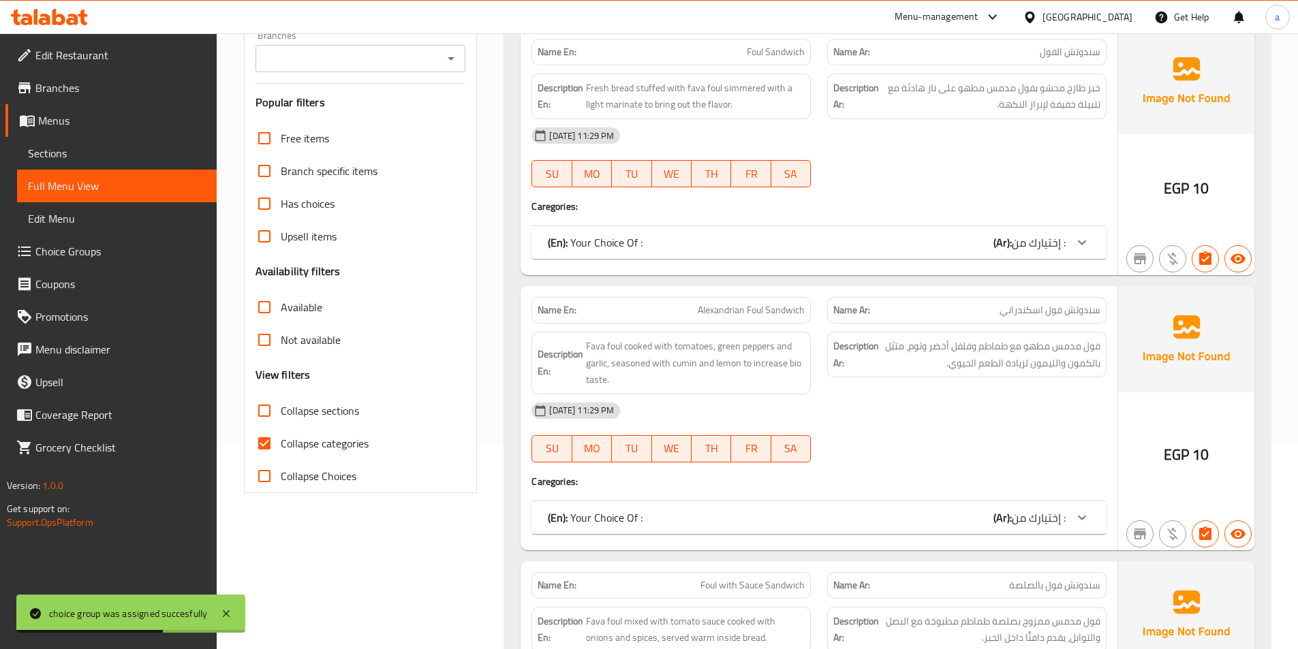
click at [307, 444] on span "Collapse categories" at bounding box center [325, 443] width 88 height 16
click at [281, 444] on input "Collapse categories" at bounding box center [264, 443] width 33 height 33
checkbox input "false"
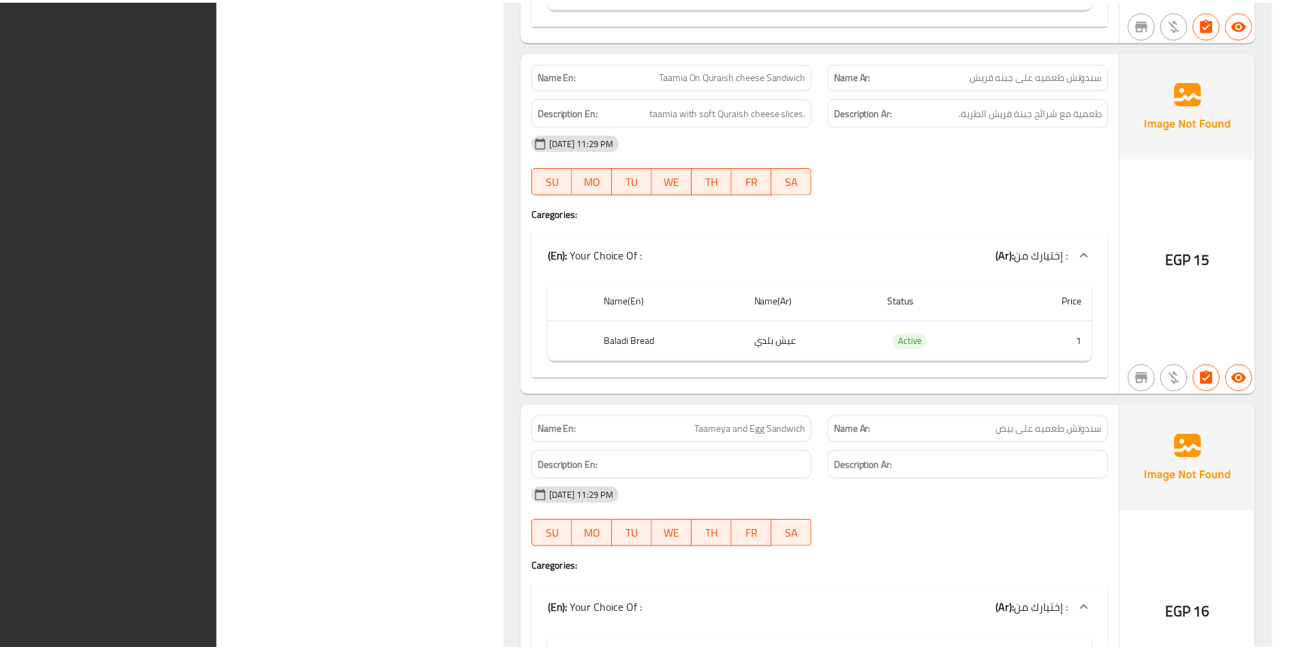
scroll to position [11918, 0]
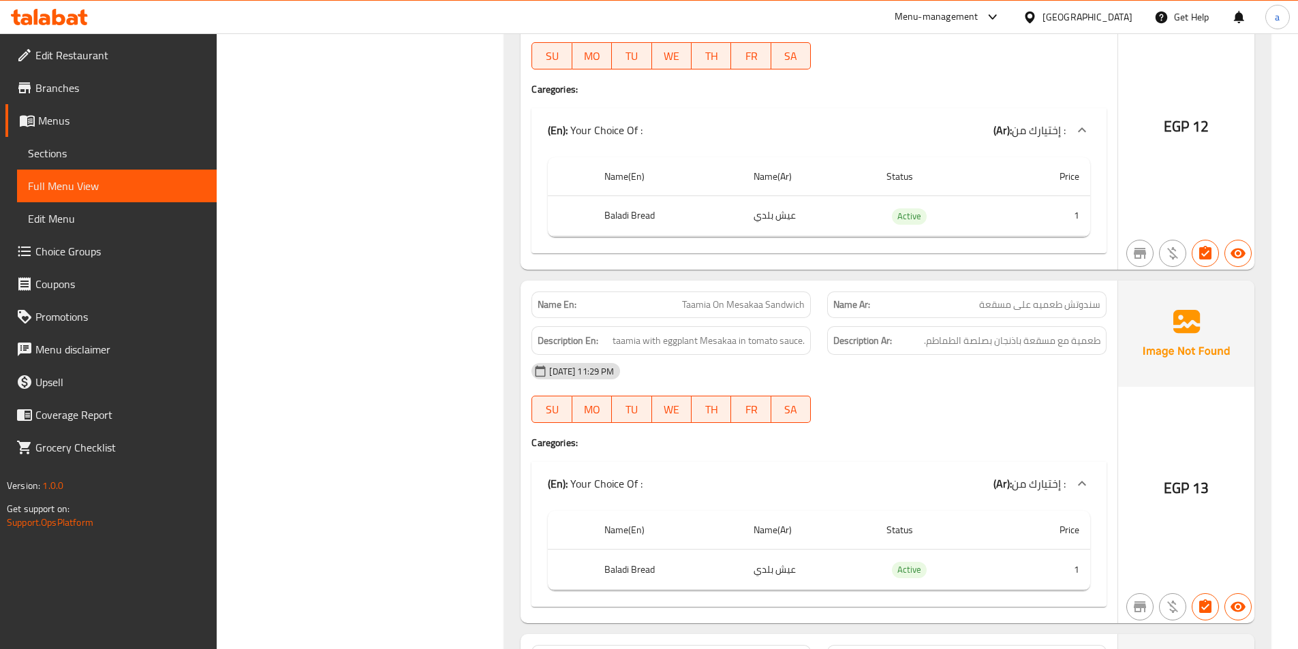
click at [48, 155] on span "Sections" at bounding box center [117, 153] width 178 height 16
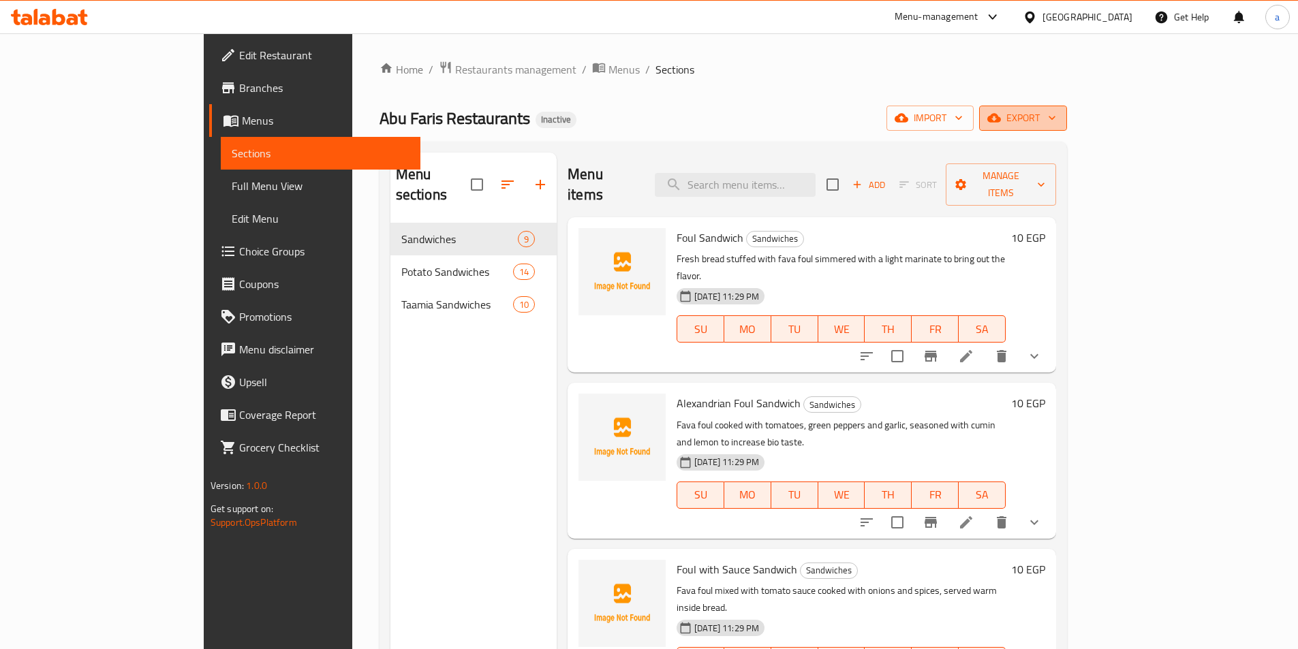
click at [1001, 118] on icon "button" at bounding box center [994, 118] width 14 height 9
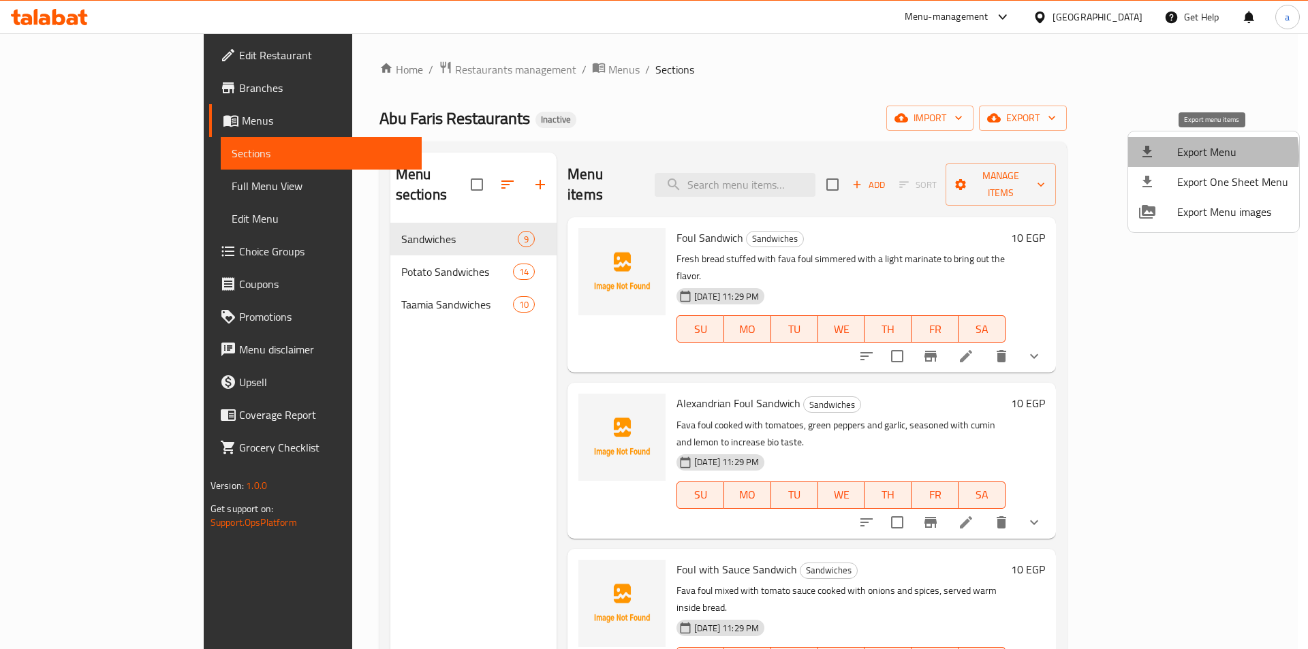
click at [1188, 156] on span "Export Menu" at bounding box center [1232, 152] width 111 height 16
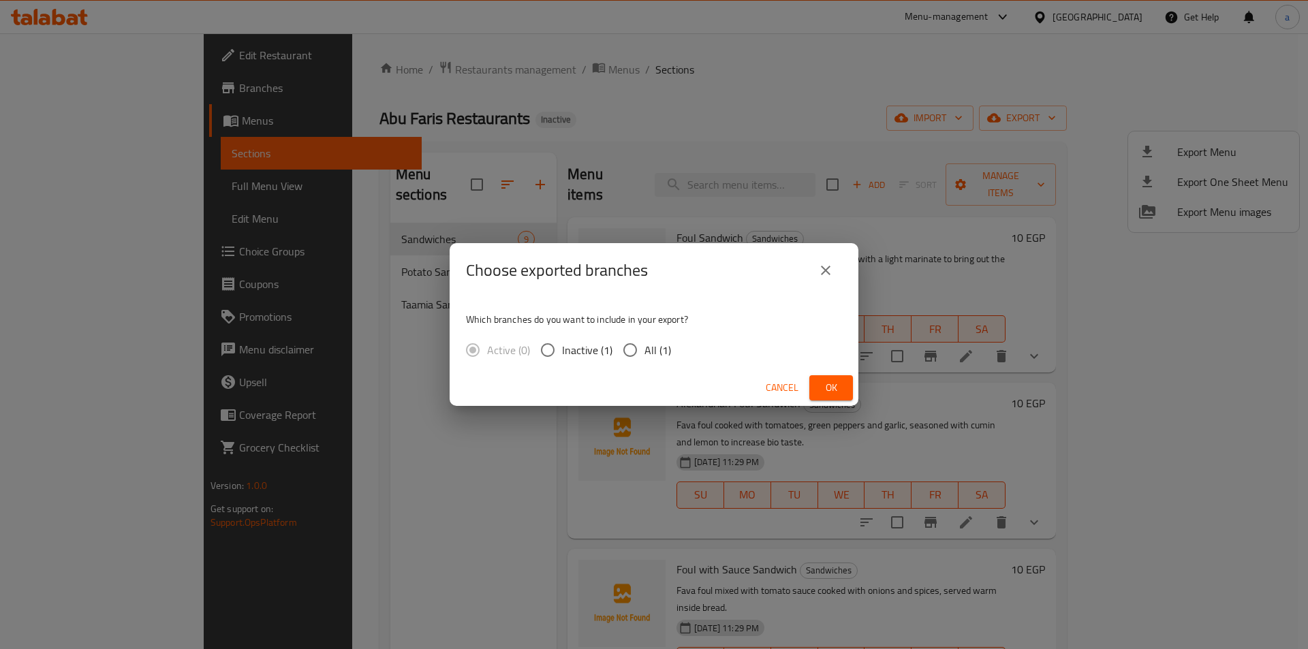
click at [646, 347] on span "All (1)" at bounding box center [657, 350] width 27 height 16
click at [644, 347] on input "All (1)" at bounding box center [630, 350] width 29 height 29
radio input "true"
click at [830, 383] on span "Ok" at bounding box center [831, 387] width 22 height 17
